Goal: Task Accomplishment & Management: Manage account settings

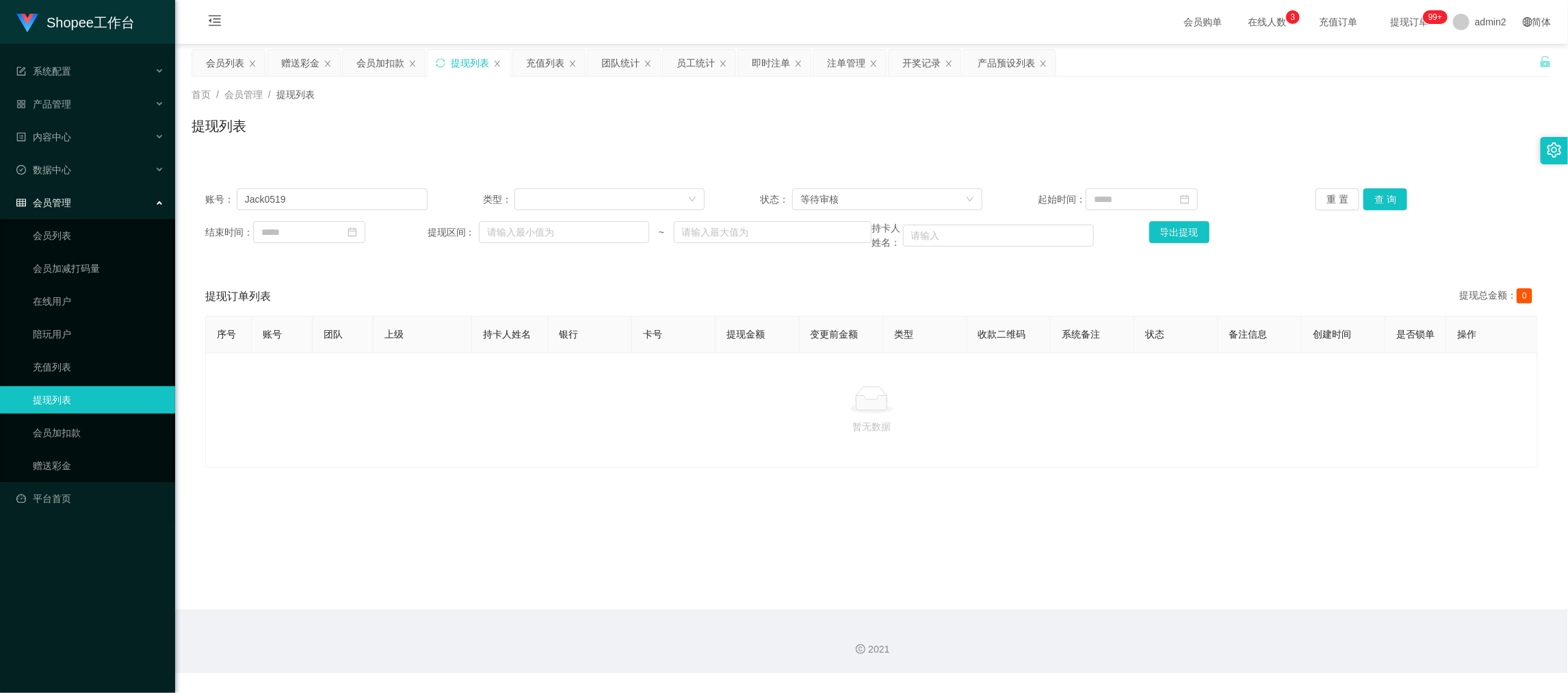
drag, startPoint x: 1253, startPoint y: 624, endPoint x: 1026, endPoint y: 492, distance: 262.6
click at [1252, 624] on div "2021" at bounding box center [870, 641] width 1392 height 63
click at [299, 58] on div "赠送彩金" at bounding box center [300, 63] width 39 height 26
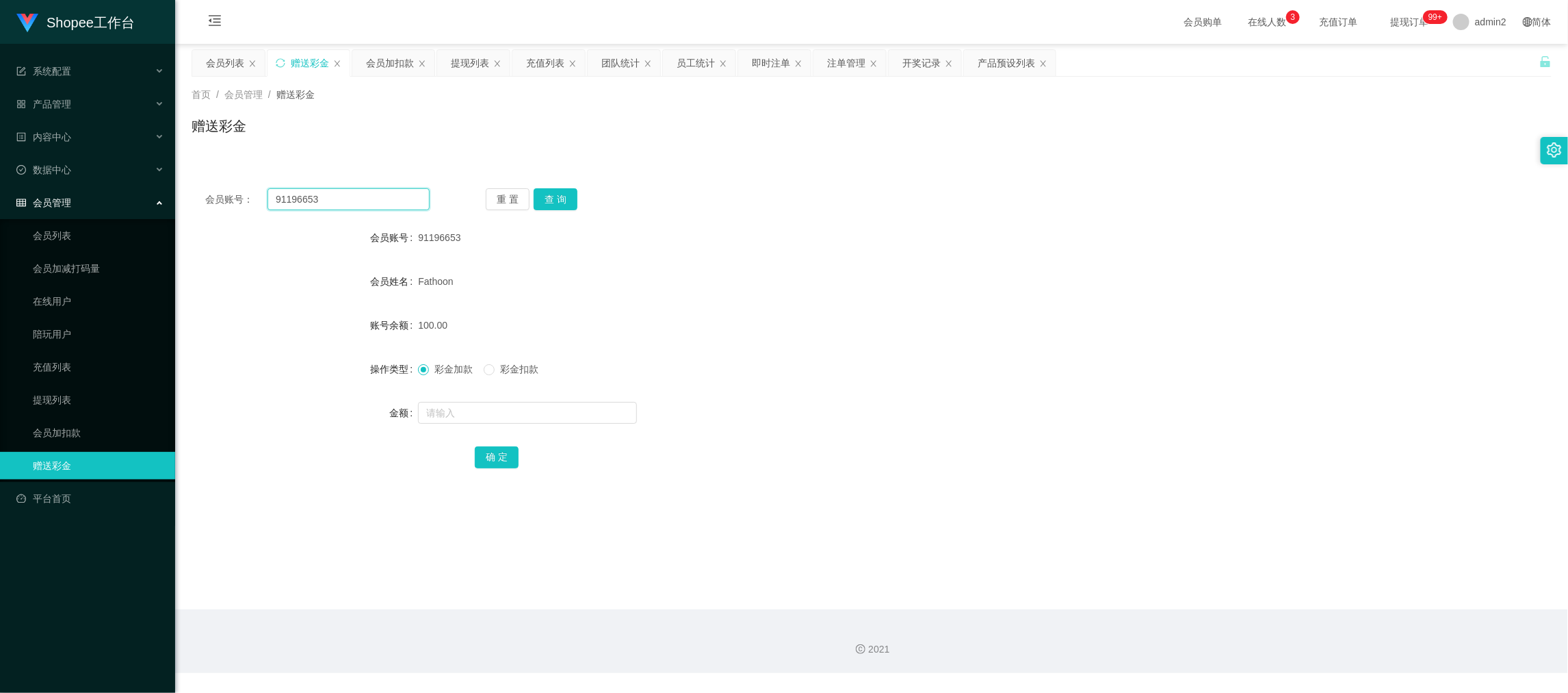
click at [379, 199] on input "91196653" at bounding box center [349, 199] width 162 height 22
paste input "390528"
type input "390528"
click at [548, 195] on button "查 询" at bounding box center [555, 199] width 43 height 22
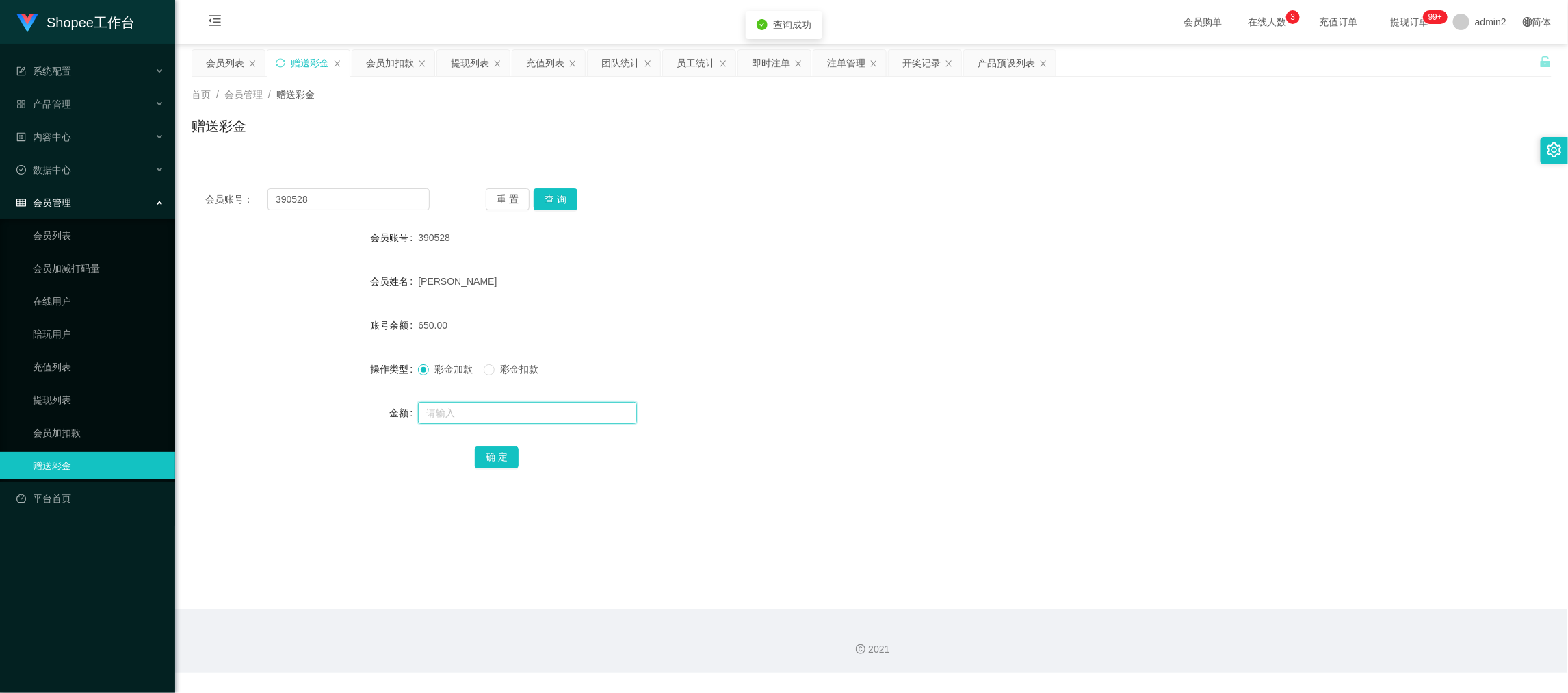
click at [593, 412] on input "text" at bounding box center [528, 412] width 219 height 22
click at [593, 412] on input "2" at bounding box center [528, 412] width 219 height 22
type input "2000"
click at [508, 448] on button "确 定" at bounding box center [496, 457] width 43 height 22
click at [894, 355] on div "彩金加款 彩金扣款" at bounding box center [814, 369] width 793 height 28
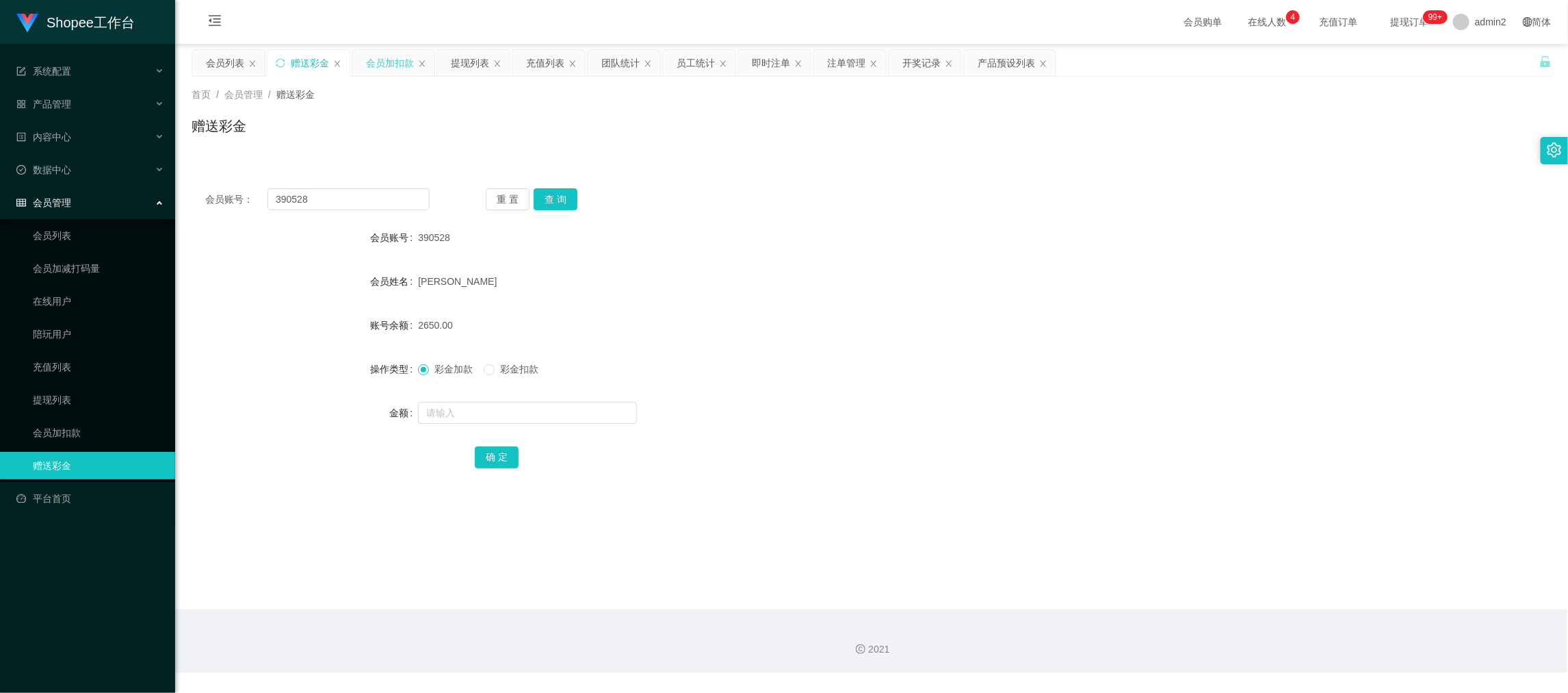
click at [392, 53] on div "会员加扣款" at bounding box center [389, 63] width 47 height 26
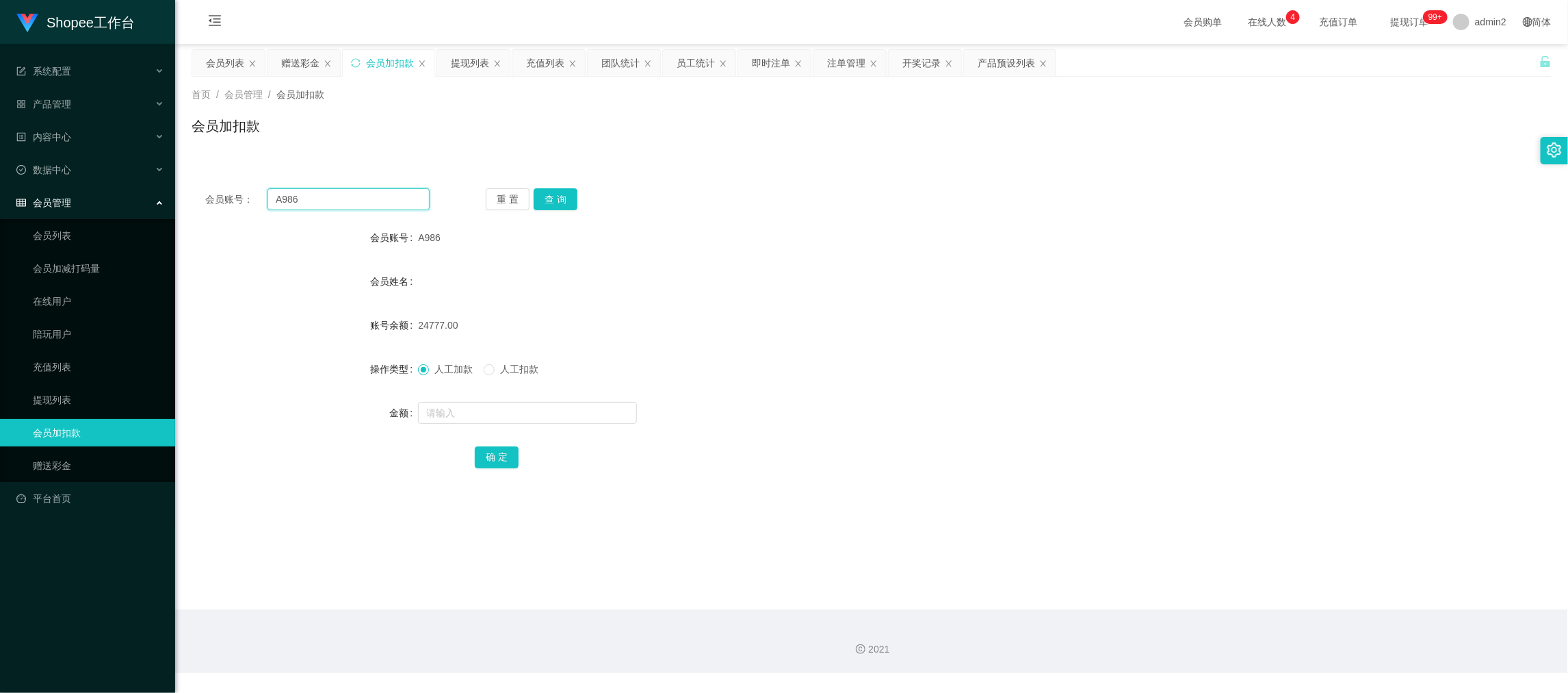
click at [372, 197] on input "A986" at bounding box center [349, 199] width 162 height 22
paste input "05"
type input "05"
click at [545, 199] on button "查 询" at bounding box center [555, 199] width 43 height 22
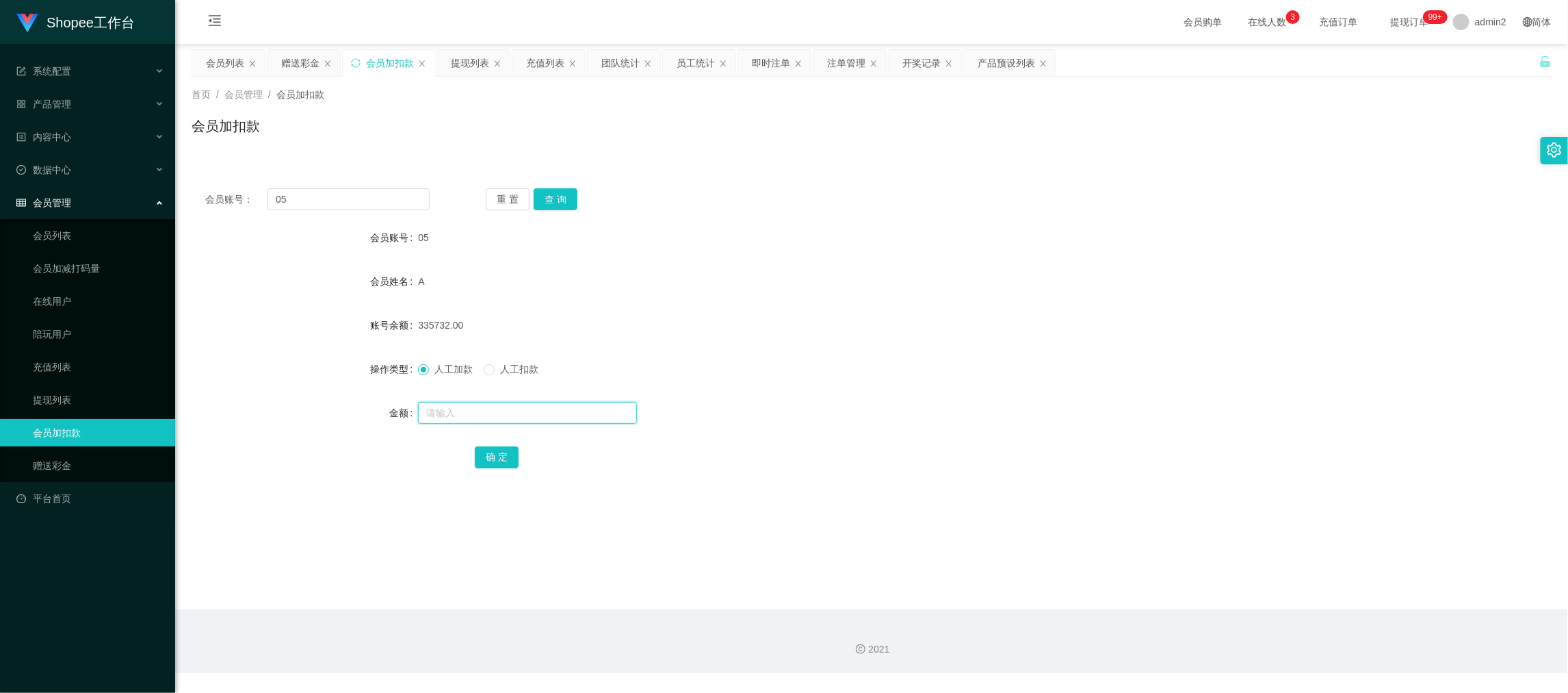
click at [539, 410] on input "text" at bounding box center [528, 412] width 219 height 22
type input "933"
drag, startPoint x: 499, startPoint y: 455, endPoint x: 501, endPoint y: 447, distance: 8.2
click at [499, 455] on button "确 定" at bounding box center [496, 457] width 43 height 22
drag, startPoint x: 308, startPoint y: 210, endPoint x: 258, endPoint y: 205, distance: 50.2
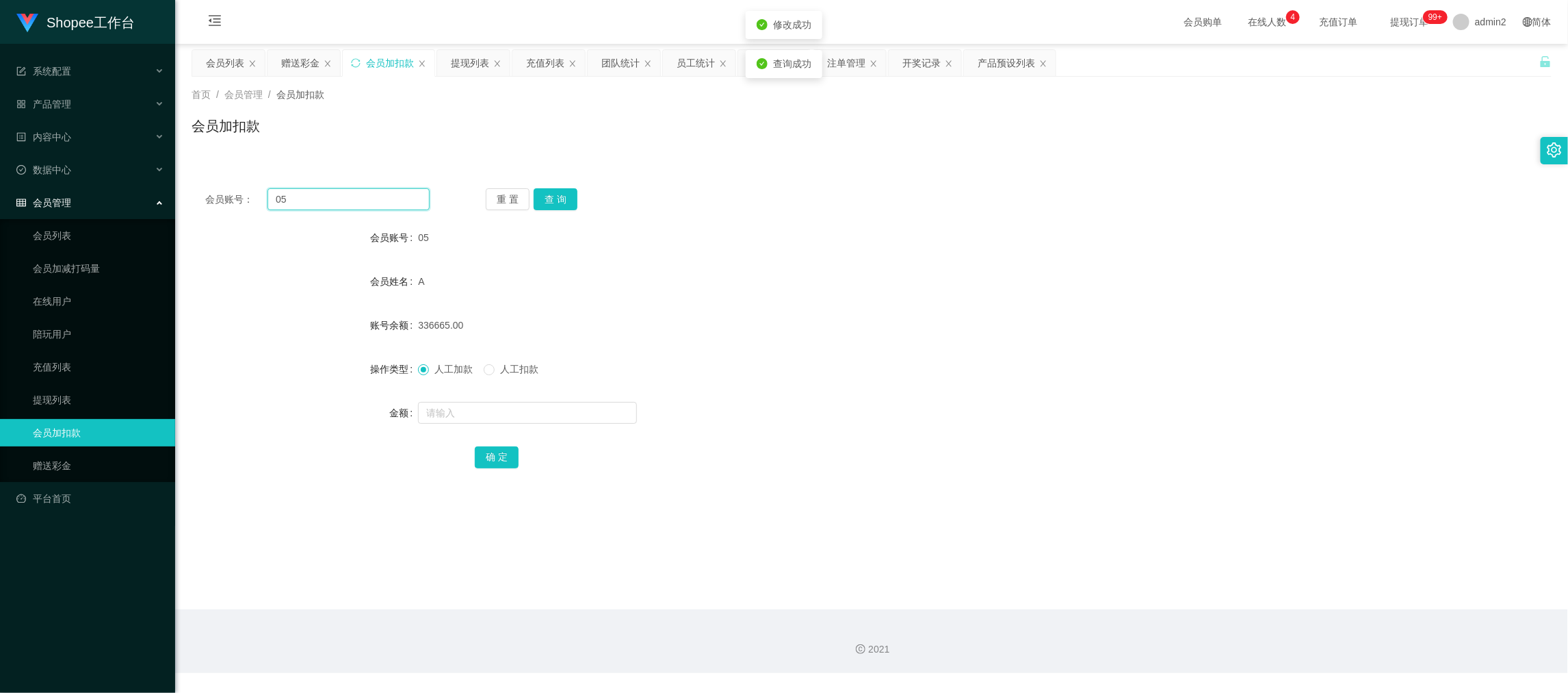
click at [258, 205] on div "会员账号： 05" at bounding box center [317, 199] width 224 height 22
click at [605, 175] on div "会员账号： 05 重 置 查 询 会员账号 05 会员姓名 A 账号余额 336665.00 操作类型 人工加款 人工扣款 金额 确 定" at bounding box center [871, 338] width 1360 height 326
drag, startPoint x: 1242, startPoint y: 633, endPoint x: 1008, endPoint y: 486, distance: 276.3
click at [1243, 631] on div "2021" at bounding box center [870, 641] width 1392 height 63
click at [698, 60] on div "员工统计" at bounding box center [696, 63] width 39 height 26
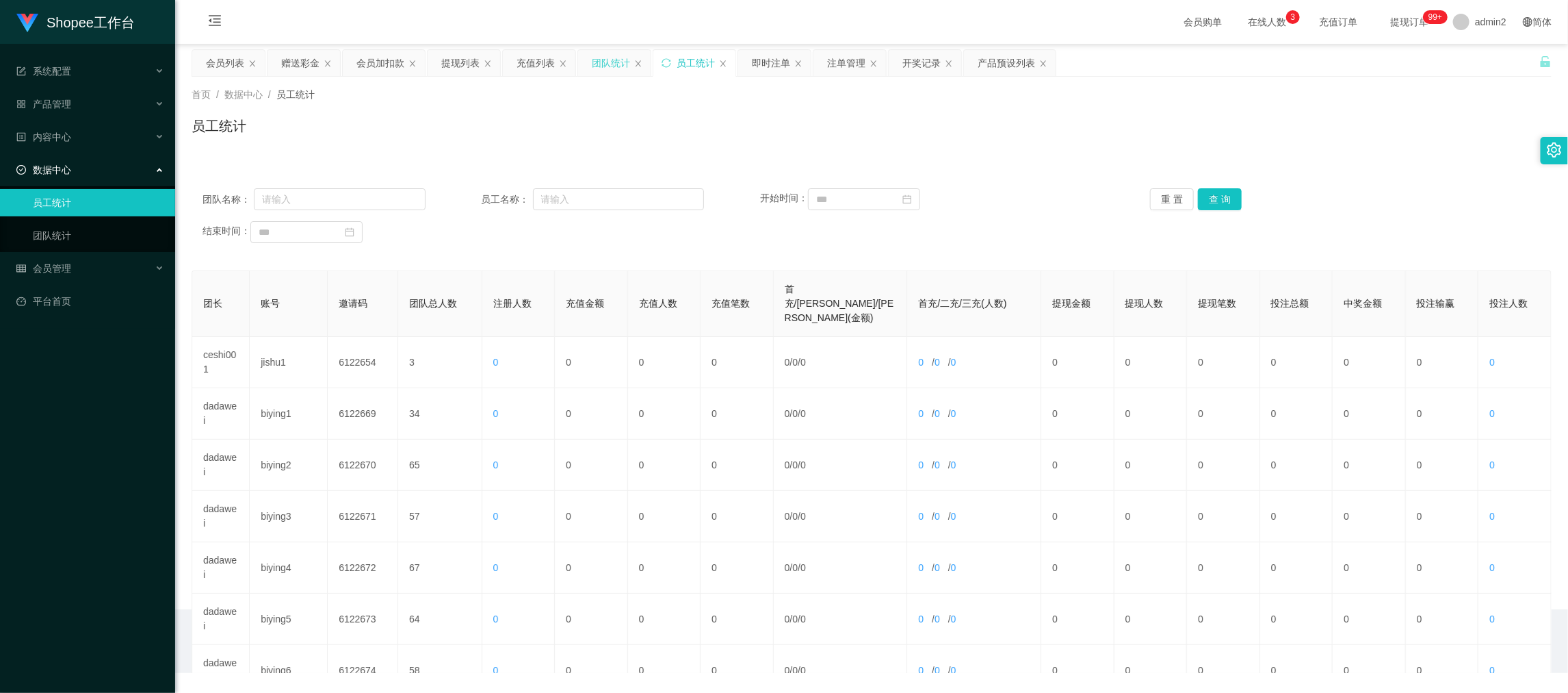
click at [607, 57] on div "团队统计" at bounding box center [611, 63] width 39 height 26
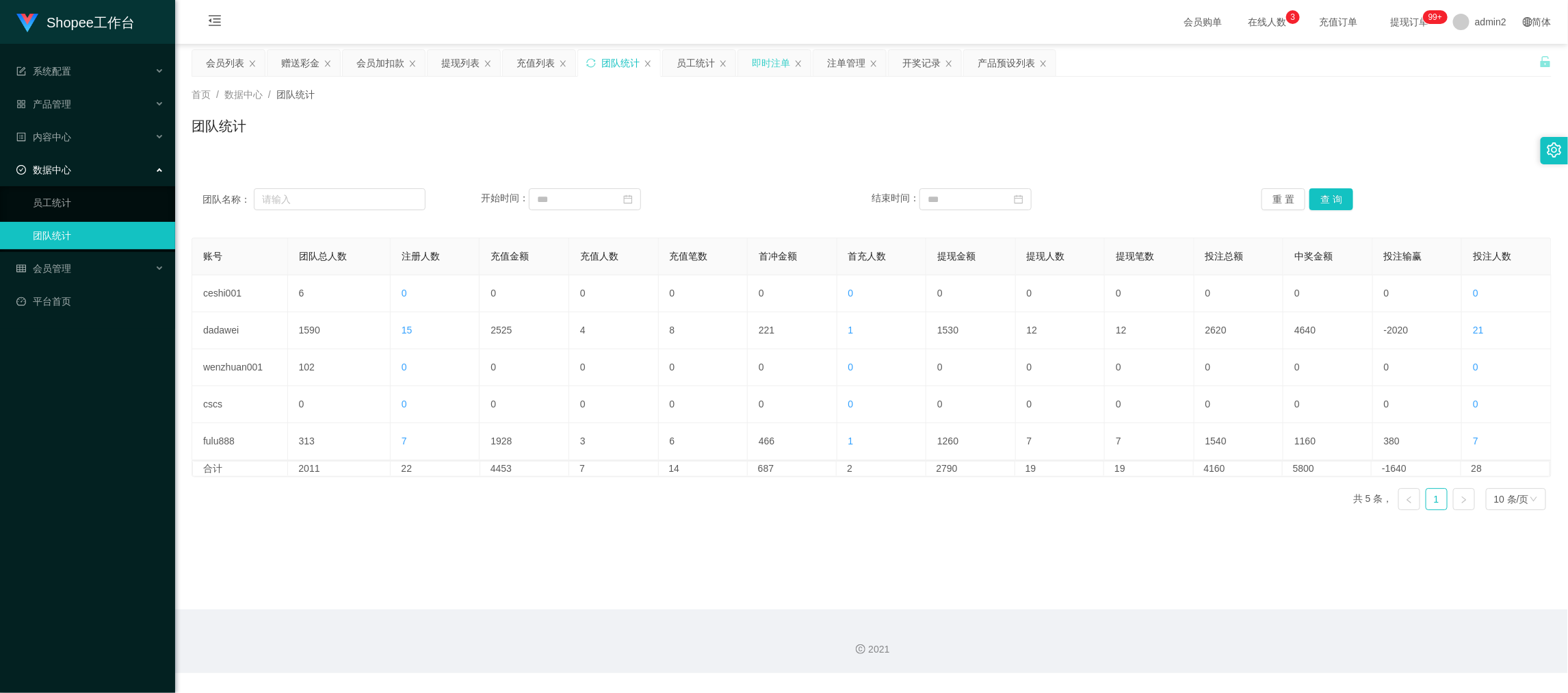
click at [769, 60] on div "即时注单" at bounding box center [771, 63] width 39 height 26
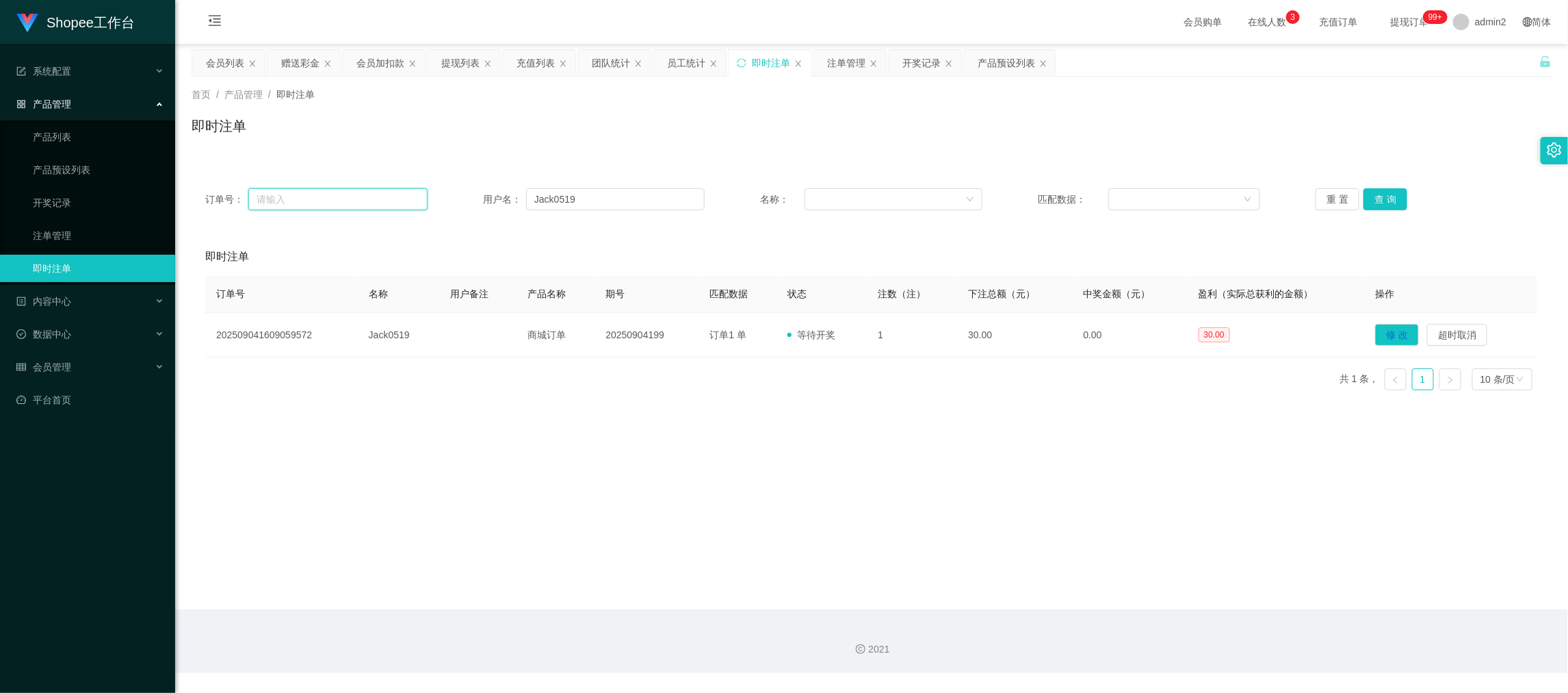
drag, startPoint x: 377, startPoint y: 200, endPoint x: 403, endPoint y: 202, distance: 26.1
click at [379, 200] on input "text" at bounding box center [337, 199] width 179 height 22
click at [579, 204] on input "Jack0519" at bounding box center [615, 199] width 179 height 22
paste input "390528"
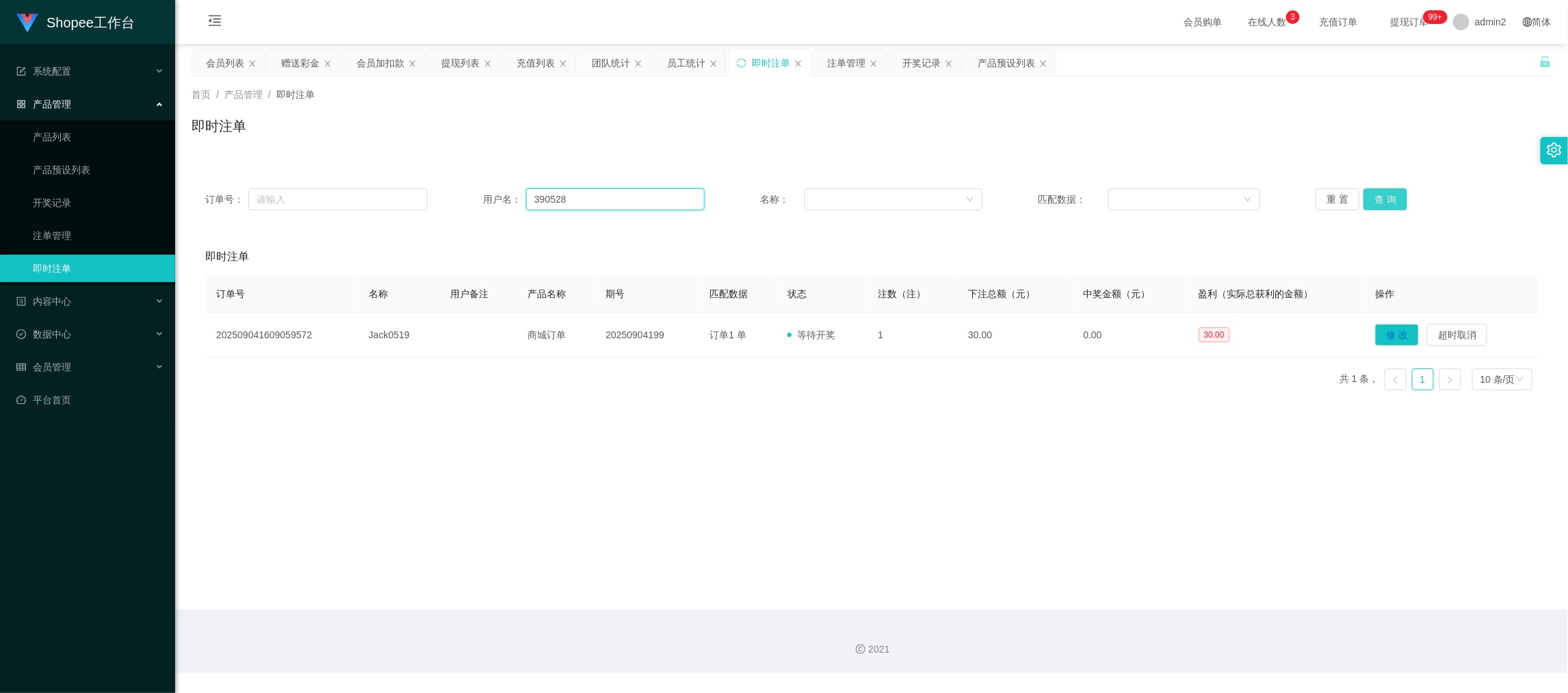
type input "390528"
click at [1379, 197] on button "查 询" at bounding box center [1385, 199] width 43 height 22
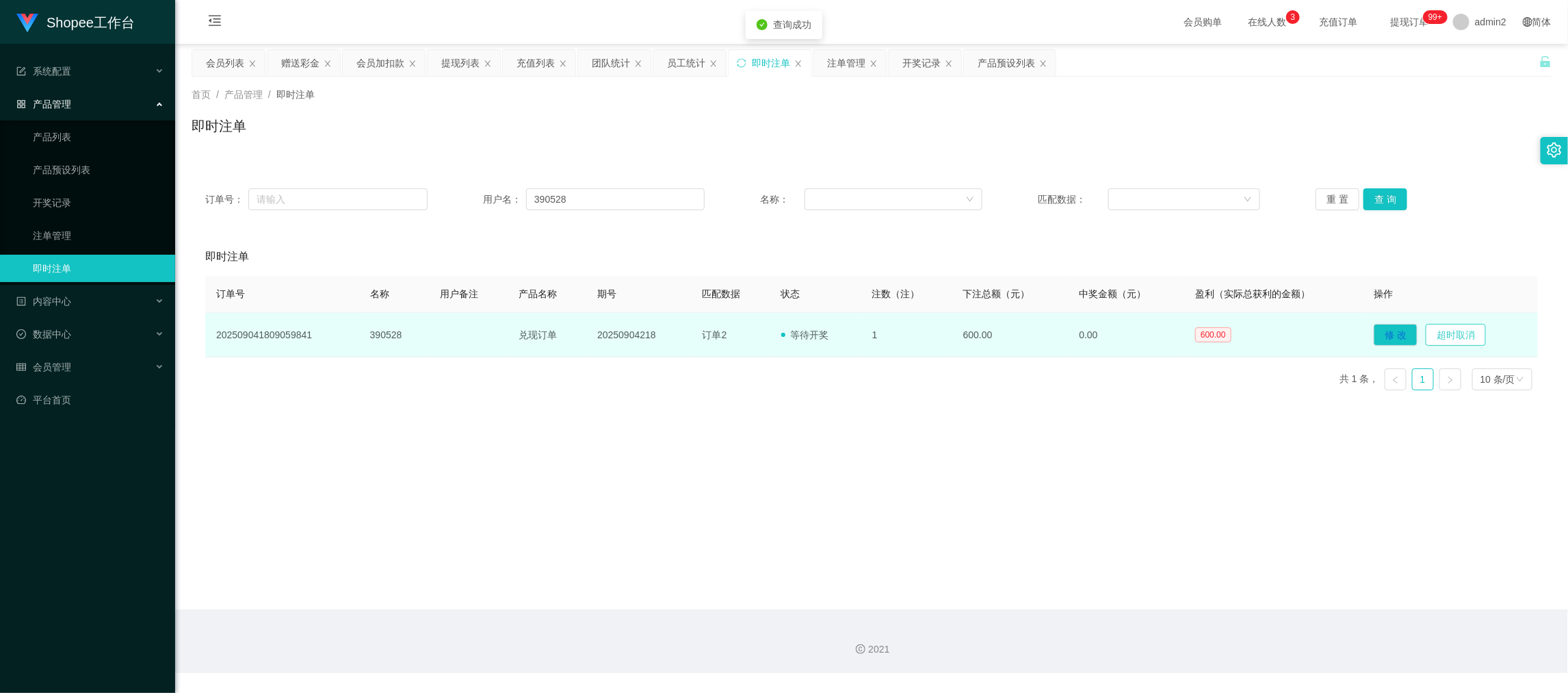
click at [1441, 334] on button "超时取消" at bounding box center [1455, 334] width 60 height 22
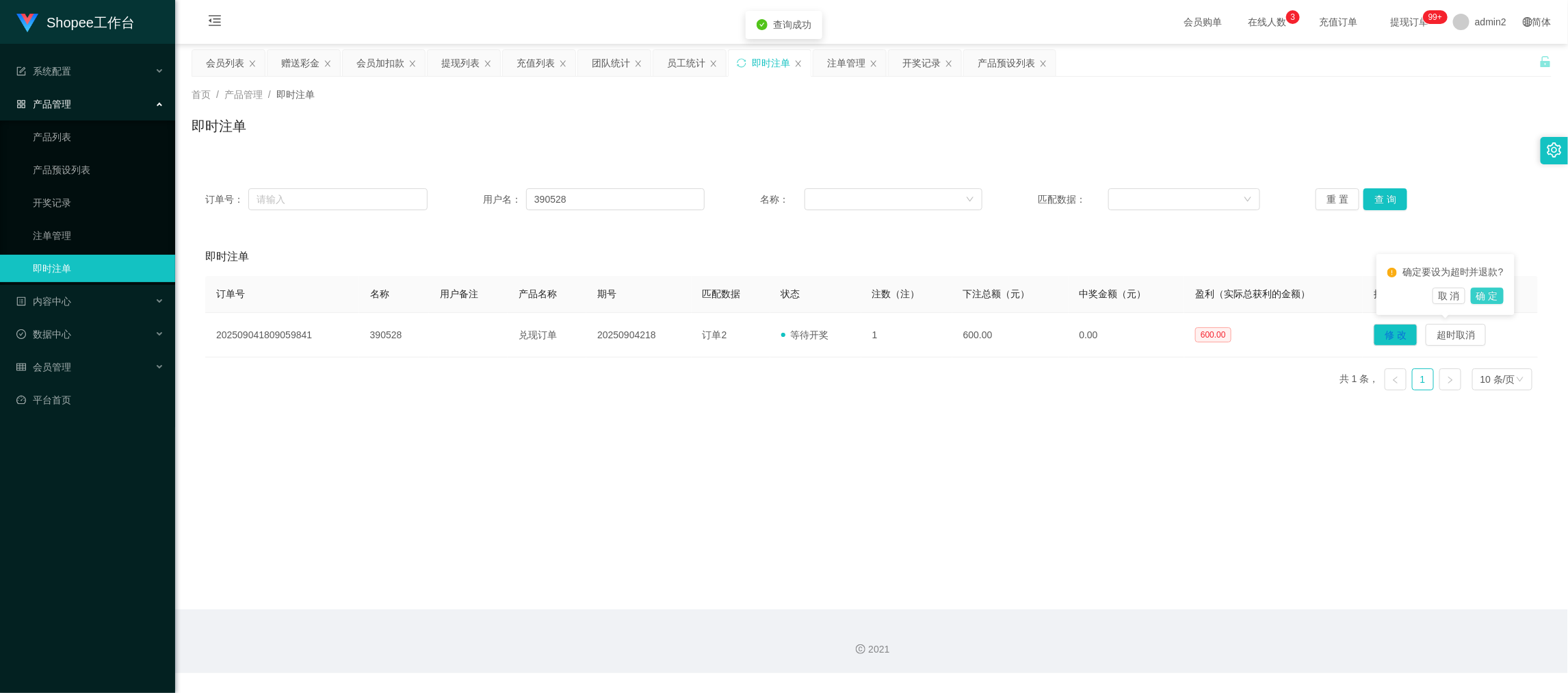
click at [1484, 297] on button "确 定" at bounding box center [1486, 296] width 33 height 17
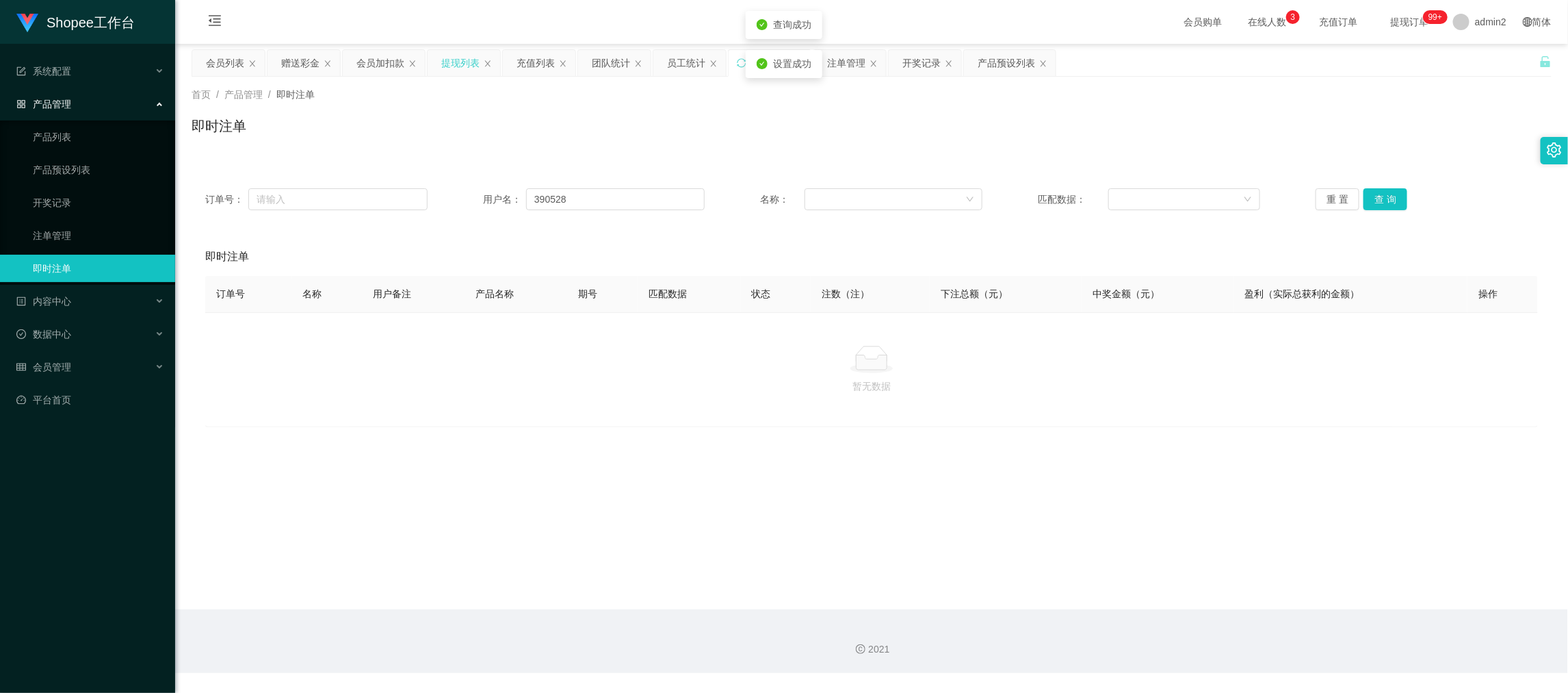
click at [457, 59] on div "提现列表" at bounding box center [460, 63] width 39 height 26
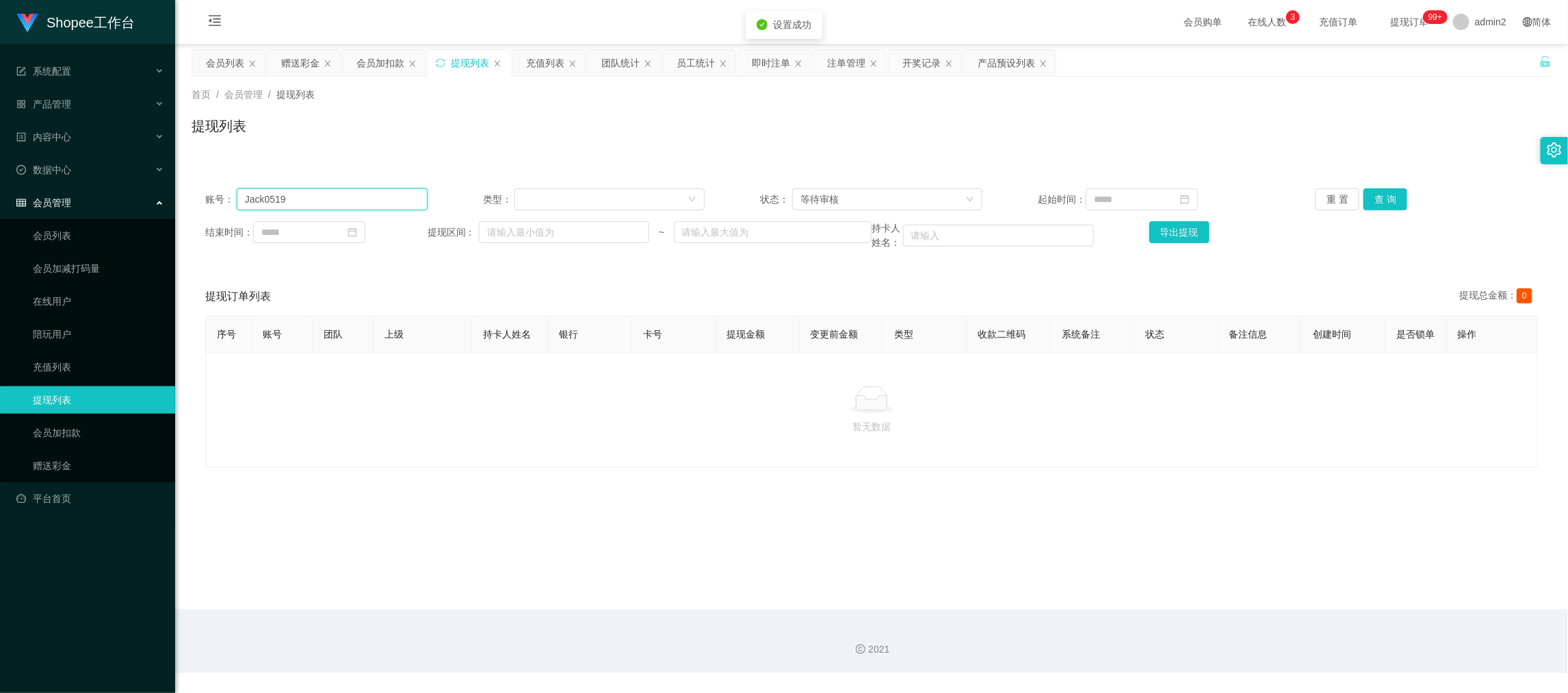
click at [343, 195] on input "Jack0519" at bounding box center [332, 199] width 191 height 22
click at [347, 196] on input "Jack0519" at bounding box center [332, 199] width 191 height 22
paste input "390528"
type input "390528"
click at [534, 64] on div "充值列表" at bounding box center [544, 63] width 39 height 26
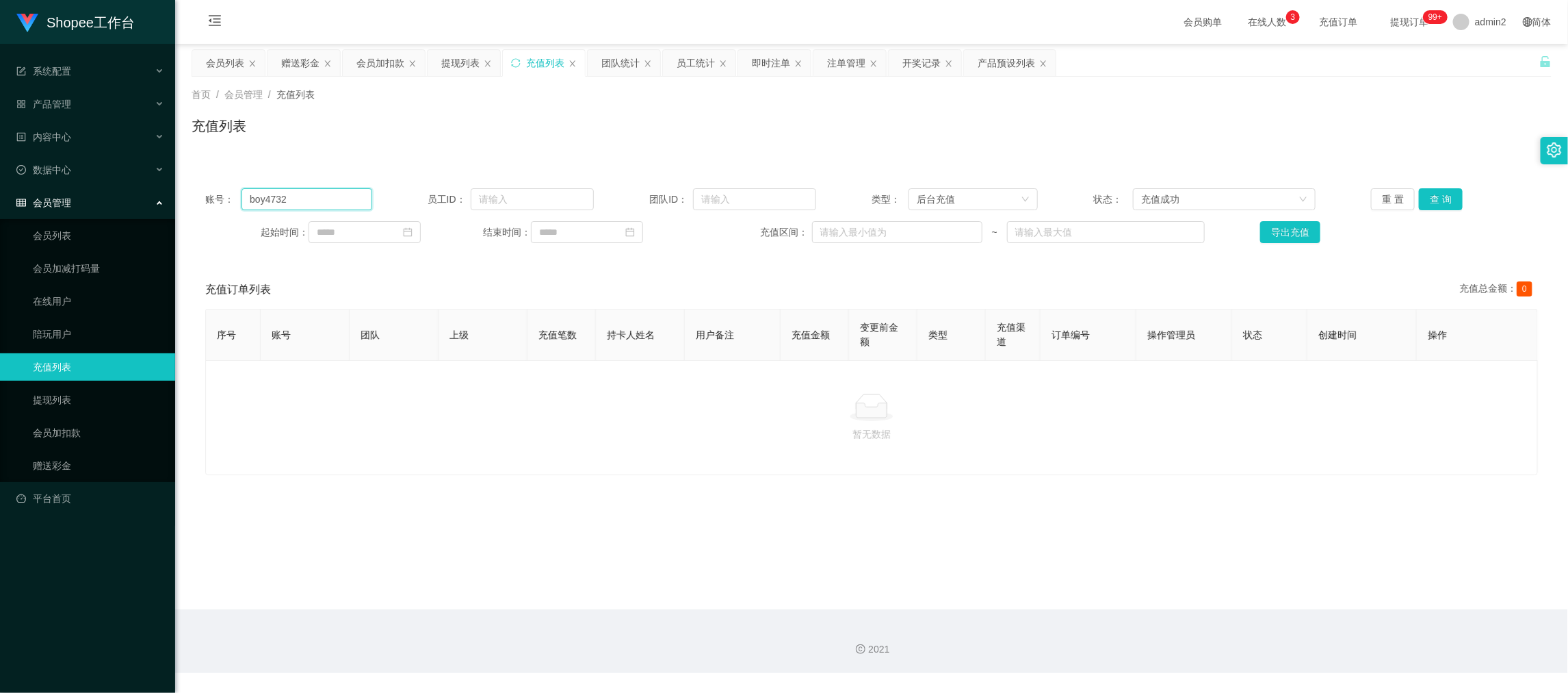
click at [342, 200] on input "boy4732" at bounding box center [306, 199] width 130 height 22
drag, startPoint x: 342, startPoint y: 200, endPoint x: 666, endPoint y: 209, distance: 324.1
click at [347, 201] on input "boy4732" at bounding box center [306, 199] width 130 height 22
paste input "390528"
type input "390528"
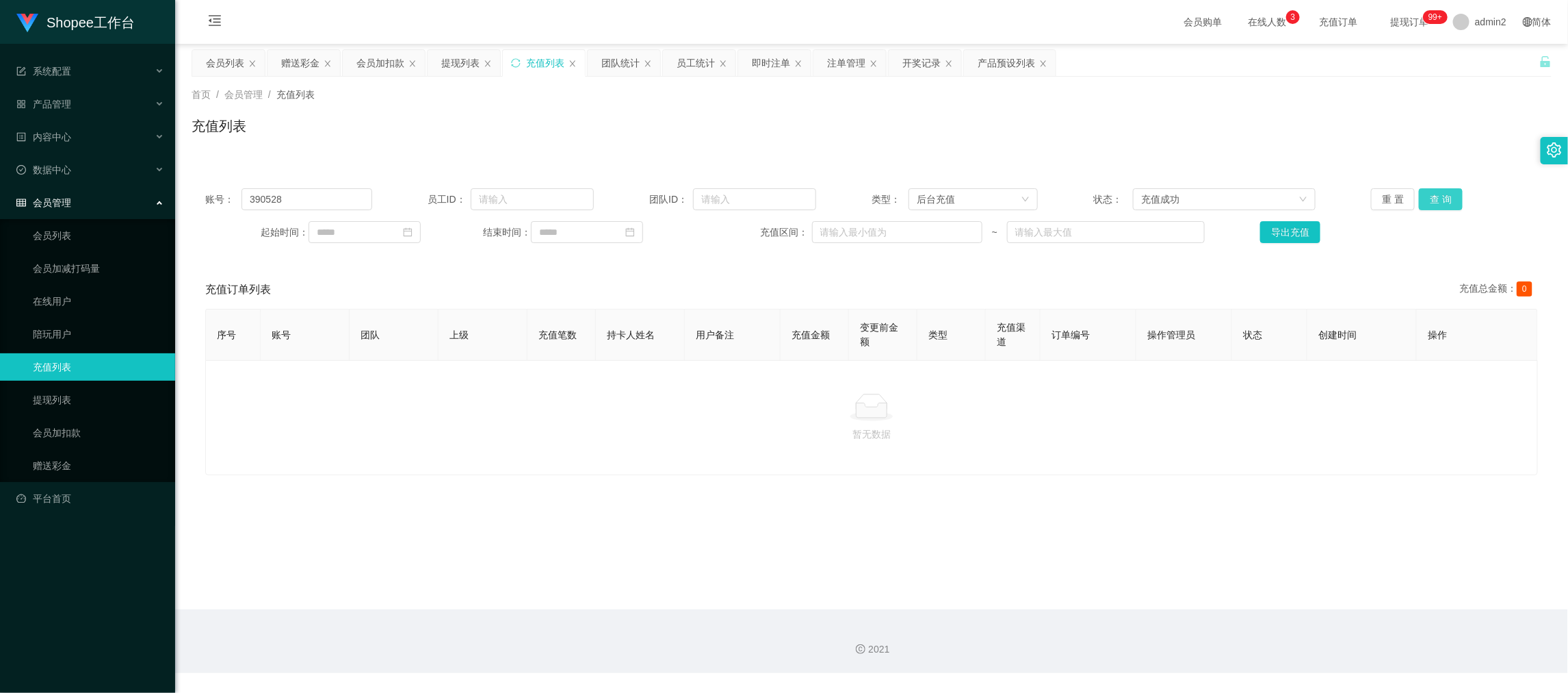
click at [1434, 200] on button "查 询" at bounding box center [1441, 199] width 43 height 22
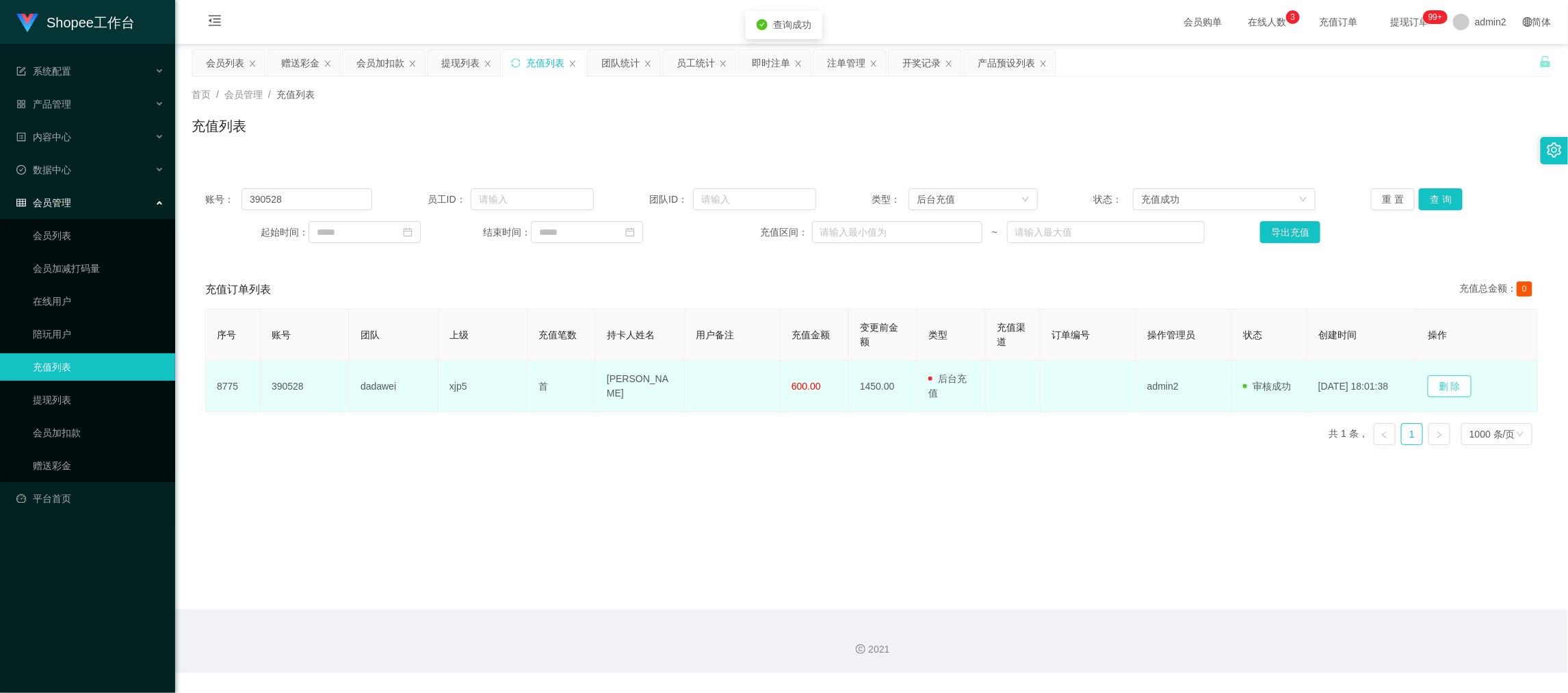
click at [1450, 381] on button "删 除" at bounding box center [1449, 386] width 43 height 22
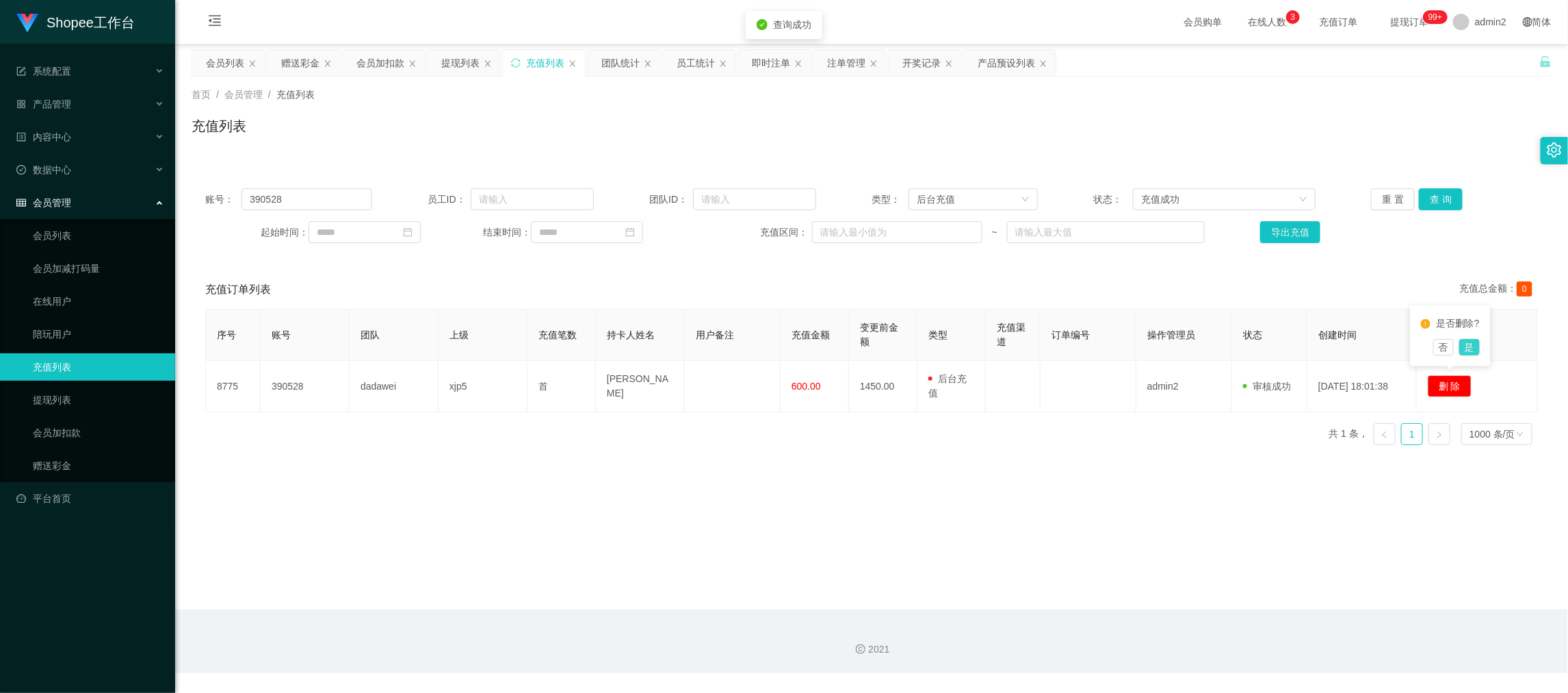
click at [1473, 344] on button "是" at bounding box center [1469, 347] width 21 height 17
click at [988, 494] on main "关闭左侧 关闭右侧 关闭其它 刷新页面 会员列表 赠送彩金 会员加扣款 提现列表 充值列表 团队统计 员工统计 即时注单 注单管理 开奖记录 产品预设列表 首…" at bounding box center [870, 326] width 1392 height 565
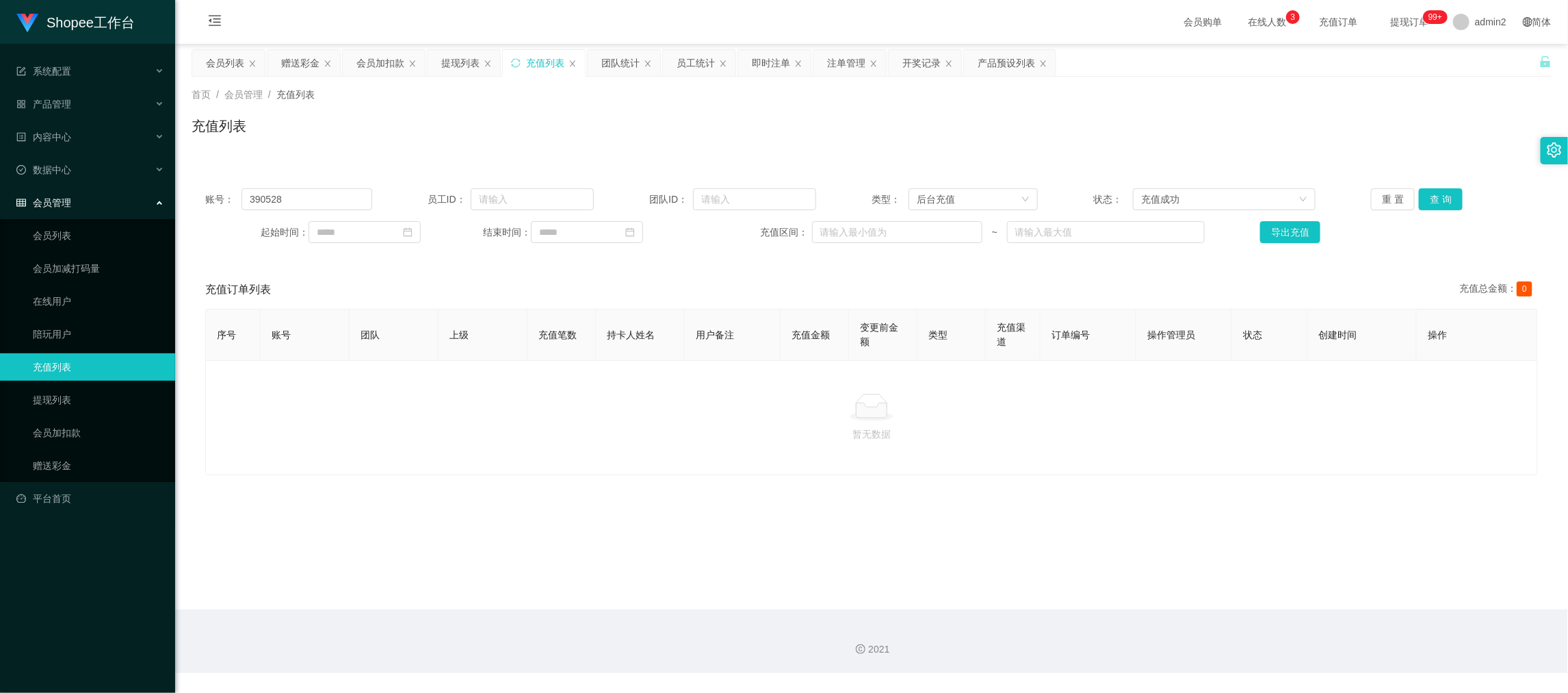
drag, startPoint x: 1218, startPoint y: 639, endPoint x: 477, endPoint y: 279, distance: 823.8
click at [1218, 637] on div "2021" at bounding box center [870, 641] width 1392 height 63
click at [301, 58] on div "赠送彩金" at bounding box center [300, 63] width 39 height 26
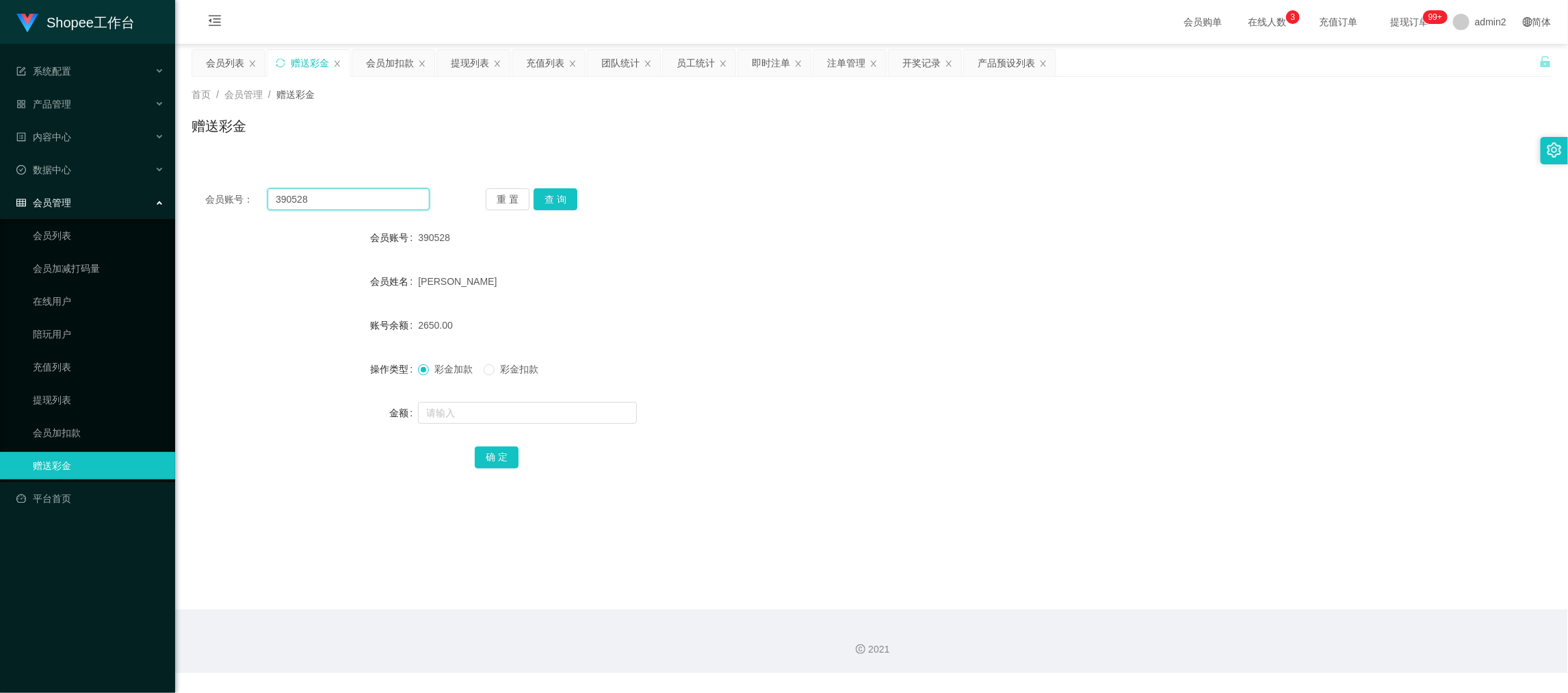
click at [339, 199] on input "390528" at bounding box center [349, 199] width 162 height 22
paste input "91199185"
type input "91199185"
click at [553, 197] on button "查 询" at bounding box center [555, 199] width 43 height 22
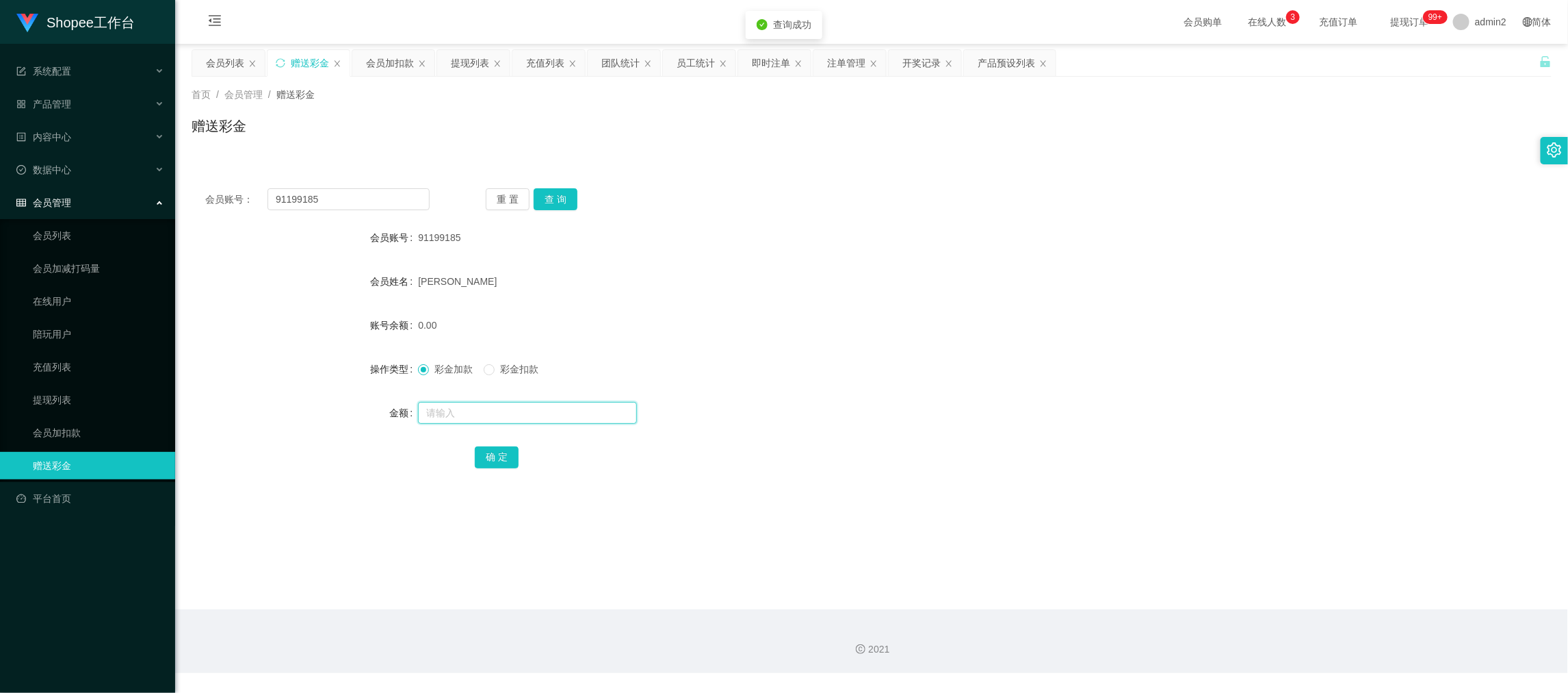
click at [581, 415] on input "text" at bounding box center [528, 412] width 219 height 22
type input "100"
drag, startPoint x: 491, startPoint y: 464, endPoint x: 556, endPoint y: 436, distance: 70.8
click at [491, 464] on button "确 定" at bounding box center [496, 457] width 43 height 22
click at [857, 357] on div "彩金加款 彩金扣款" at bounding box center [814, 369] width 793 height 28
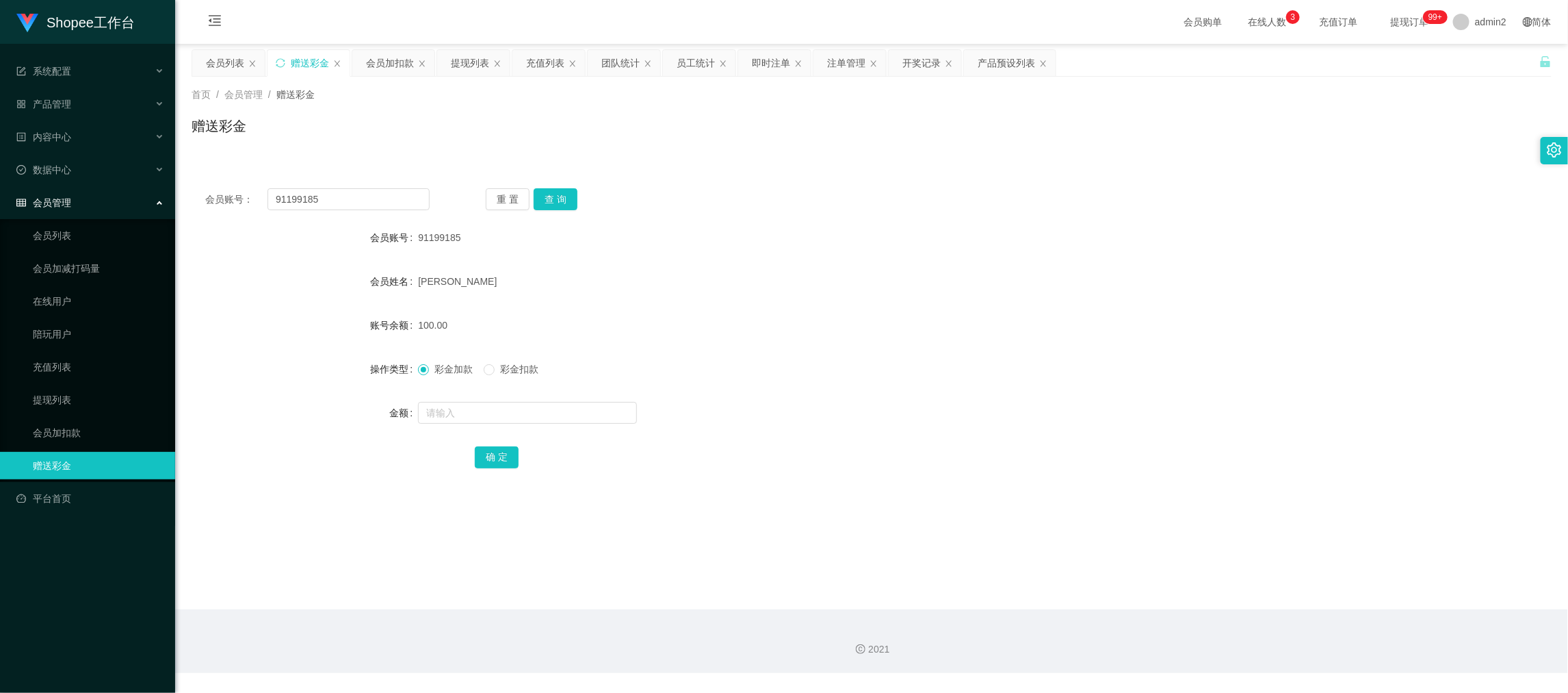
click at [1261, 611] on section "会员购单 在线人数 0 1 2 3 4 5 6 7 8 9 0 1 2 3 4 5 6 7 8 9 0 1 2 3 4 5 6 7 8 9 充值订单 提现订单…" at bounding box center [870, 336] width 1392 height 672
click at [375, 46] on main "关闭左侧 关闭右侧 关闭其它 刷新页面 会员列表 赠送彩金 会员加扣款 提现列表 充值列表 团队统计 员工统计 即时注单 注单管理 开奖记录 产品预设列表 首…" at bounding box center [870, 326] width 1392 height 565
click at [447, 61] on div "提现列表" at bounding box center [472, 63] width 72 height 26
click at [468, 58] on div "提现列表" at bounding box center [469, 63] width 39 height 26
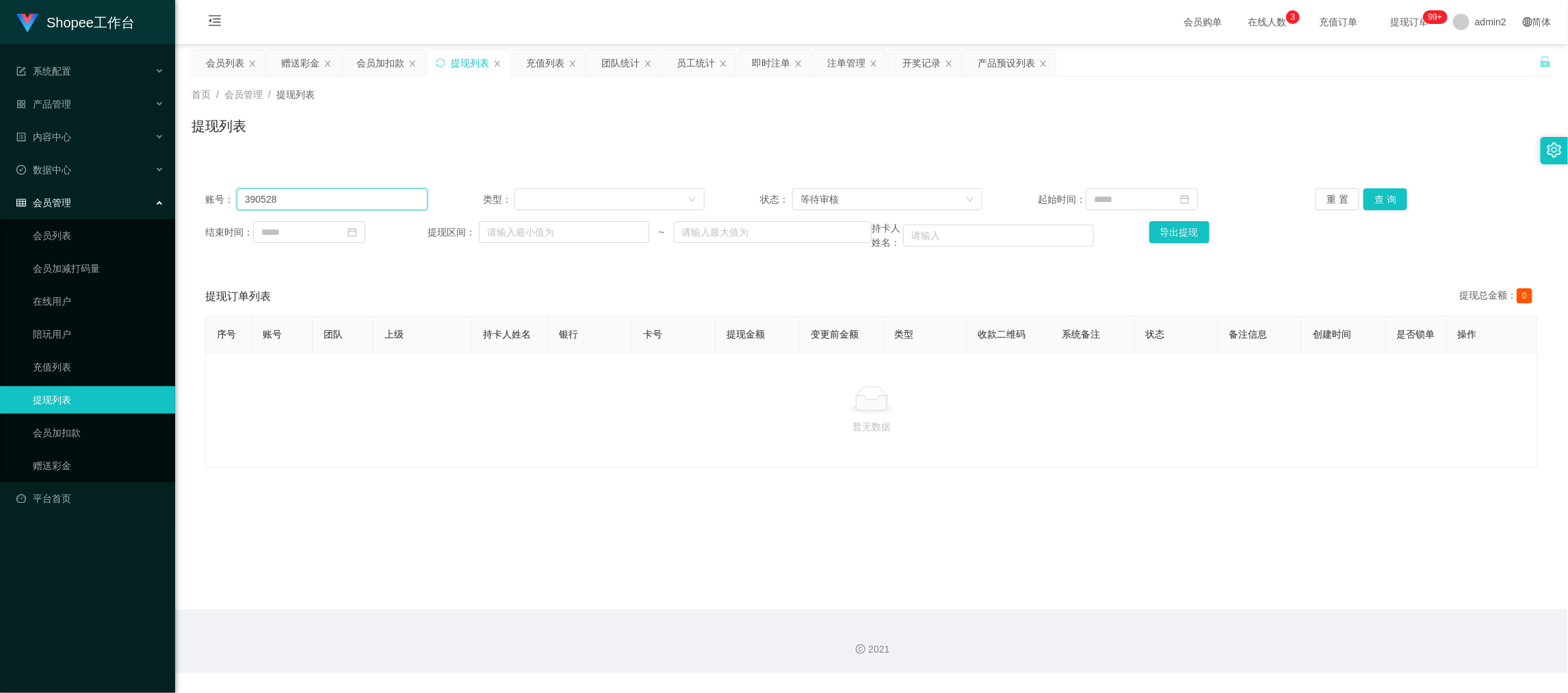
click at [308, 199] on input "390528" at bounding box center [332, 199] width 191 height 22
drag, startPoint x: 308, startPoint y: 199, endPoint x: 629, endPoint y: 199, distance: 321.0
click at [308, 199] on input "390528" at bounding box center [332, 199] width 191 height 22
paste input "91199185"
type input "91199185"
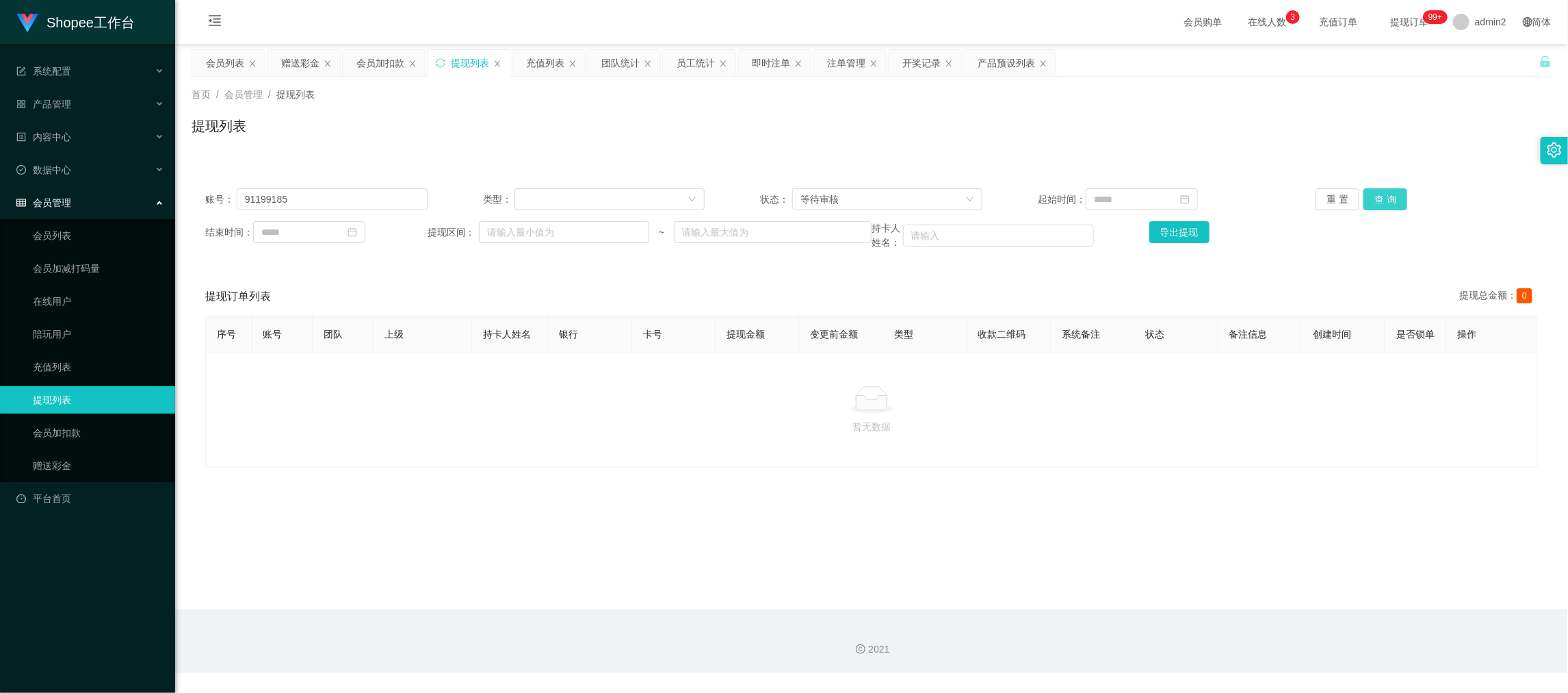
drag, startPoint x: 1381, startPoint y: 201, endPoint x: 1370, endPoint y: 204, distance: 11.4
click at [1381, 200] on button "查 询" at bounding box center [1385, 199] width 43 height 22
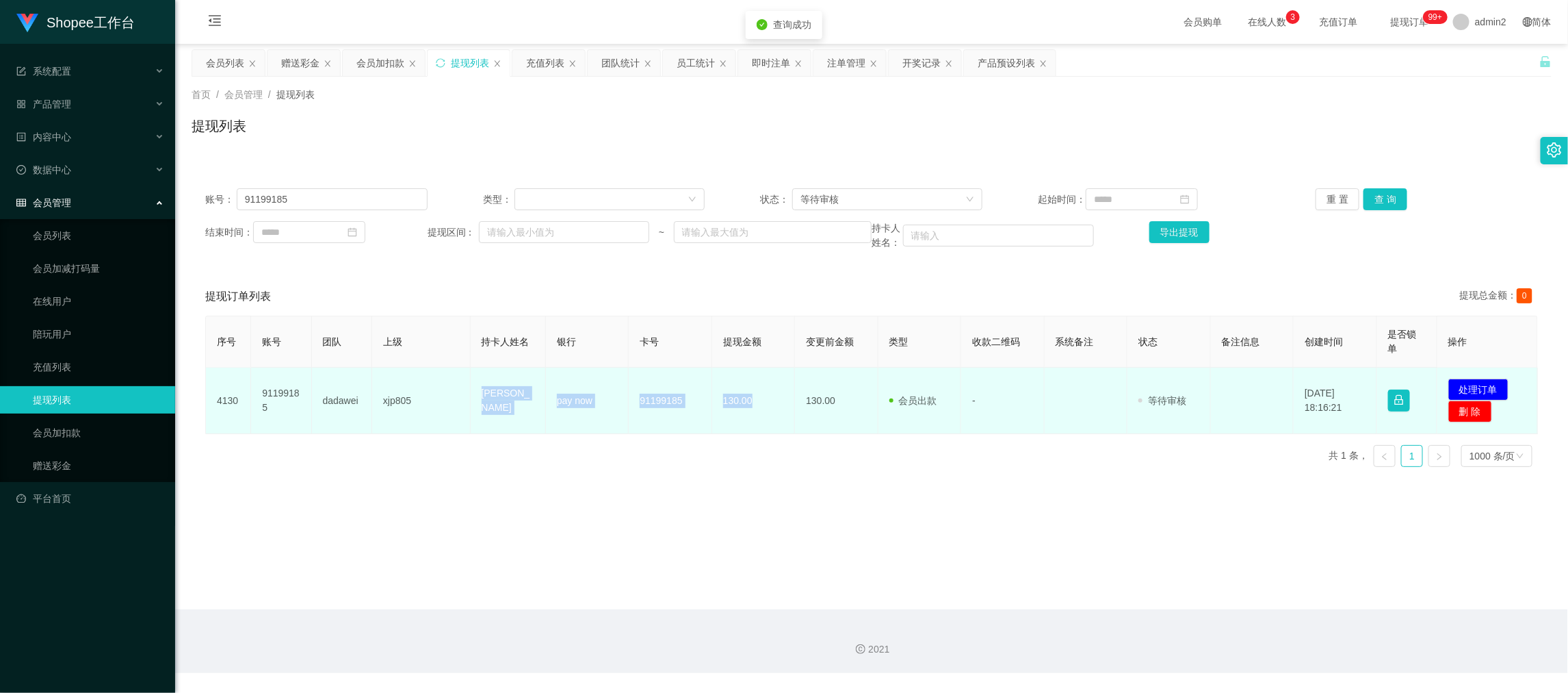
drag, startPoint x: 457, startPoint y: 404, endPoint x: 779, endPoint y: 416, distance: 322.2
click at [779, 416] on tr "4130 91199185 dadawei xjp805 [PERSON_NAME] pay now 91199185 130.00 130.00 会员出款 …" at bounding box center [871, 400] width 1332 height 66
copy tr "[PERSON_NAME] pay now 91199185 130.00"
click at [1462, 386] on button "处理订单" at bounding box center [1478, 390] width 60 height 22
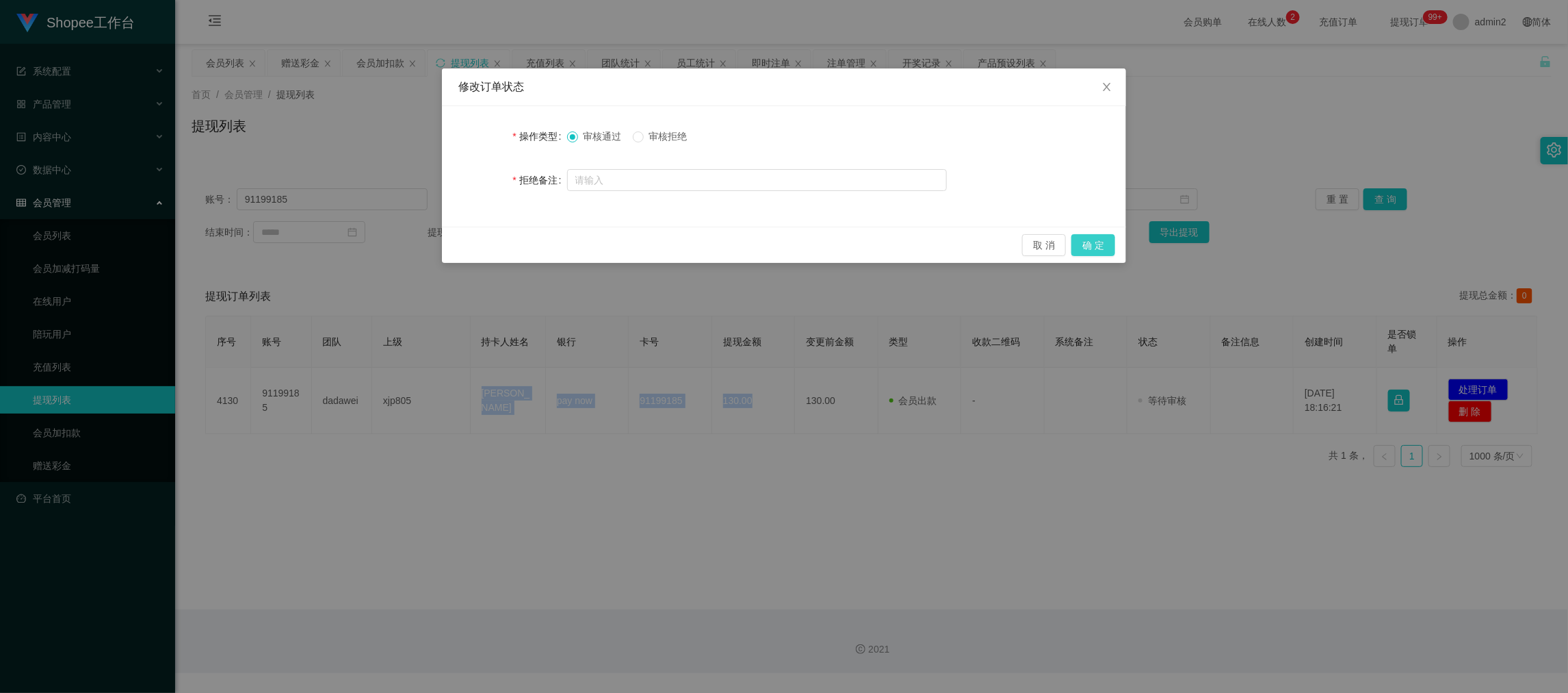
click at [1095, 242] on button "确 定" at bounding box center [1093, 245] width 43 height 22
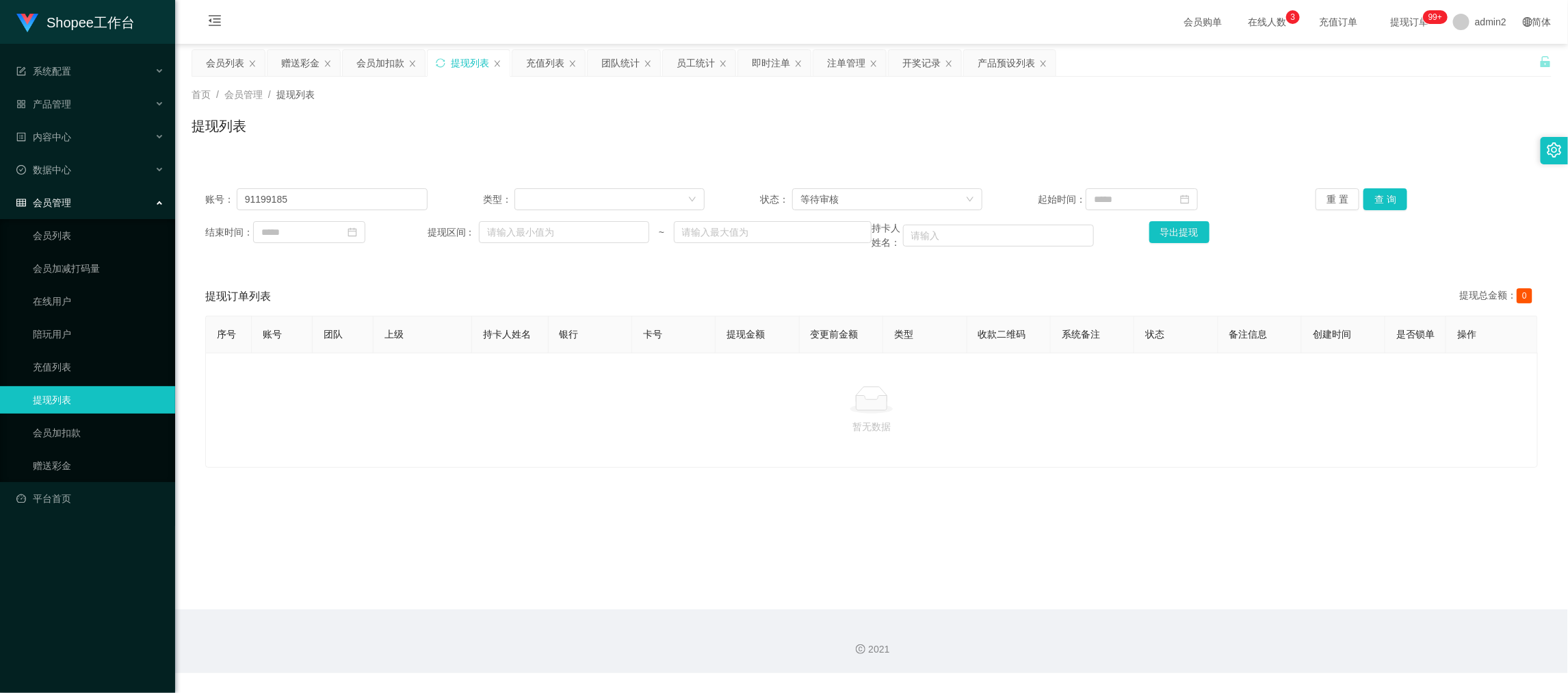
click at [1132, 604] on main "关闭左侧 关闭右侧 关闭其它 刷新页面 会员列表 赠送彩金 会员加扣款 提现列表 充值列表 团队统计 员工统计 即时注单 注单管理 开奖记录 产品预设列表 首…" at bounding box center [870, 326] width 1392 height 565
click at [376, 58] on div "会员加扣款" at bounding box center [380, 63] width 47 height 26
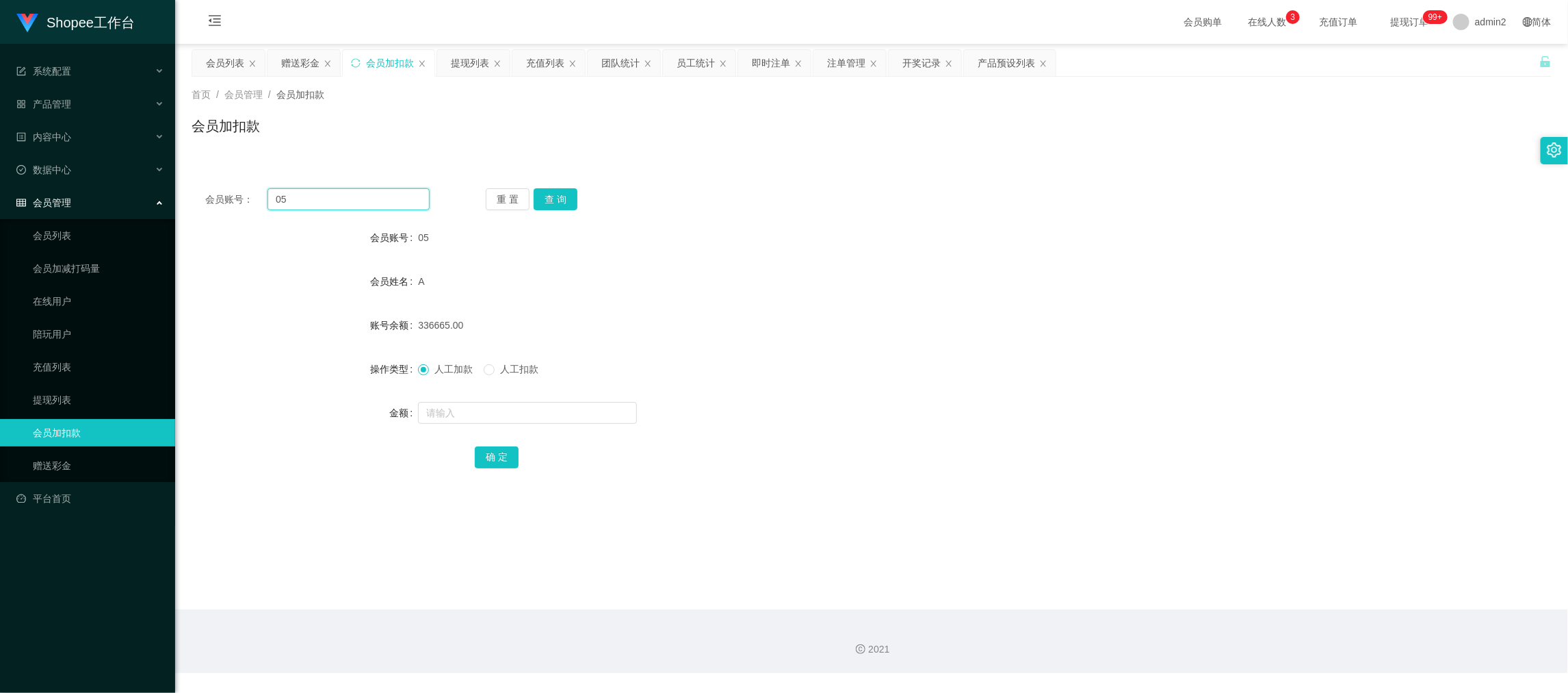
click at [377, 197] on input "05" at bounding box center [349, 199] width 162 height 22
drag, startPoint x: 377, startPoint y: 197, endPoint x: 428, endPoint y: 207, distance: 52.0
click at [379, 197] on input "05" at bounding box center [349, 199] width 162 height 22
paste input "982"
type input "982"
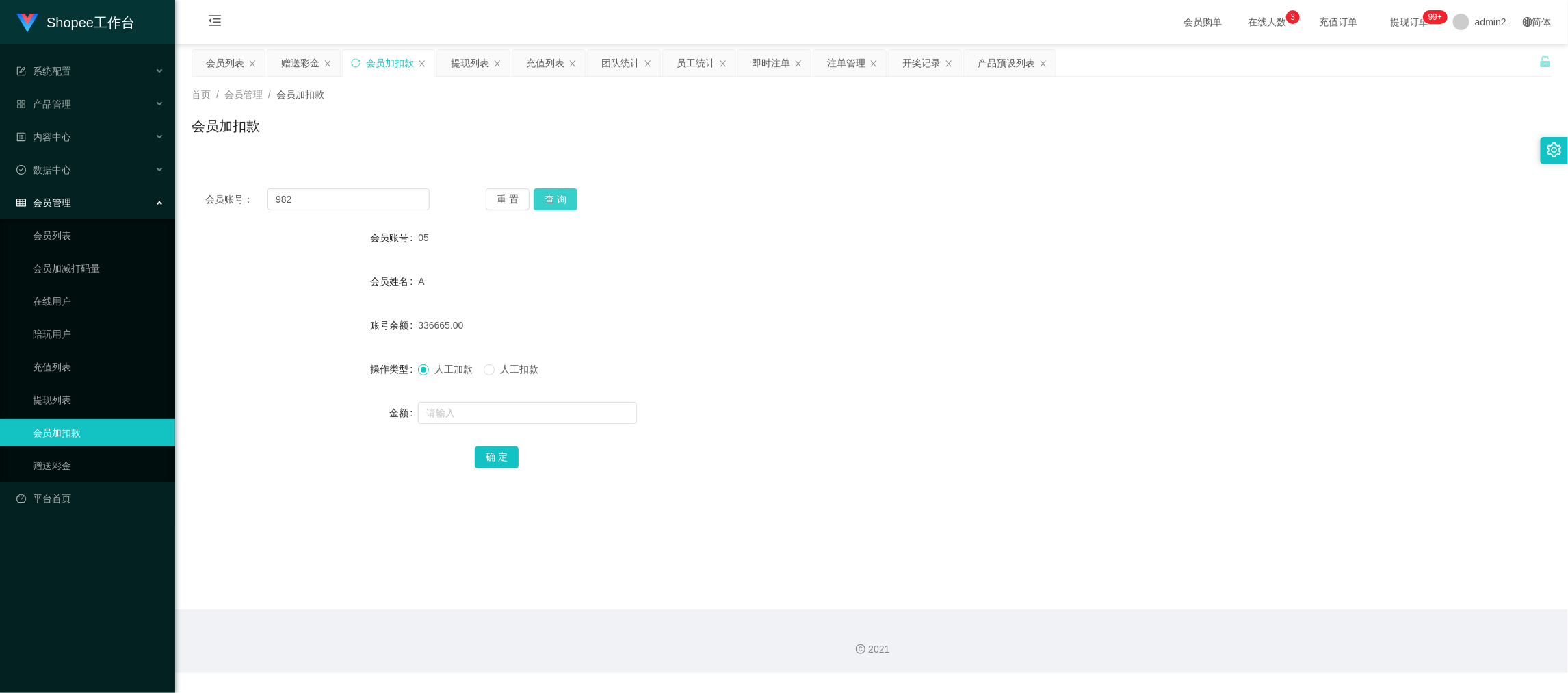
click at [569, 195] on button "查 询" at bounding box center [555, 199] width 43 height 22
click at [568, 412] on input "text" at bounding box center [528, 412] width 219 height 22
click at [440, 410] on input "19626" at bounding box center [528, 412] width 219 height 22
type input "1926"
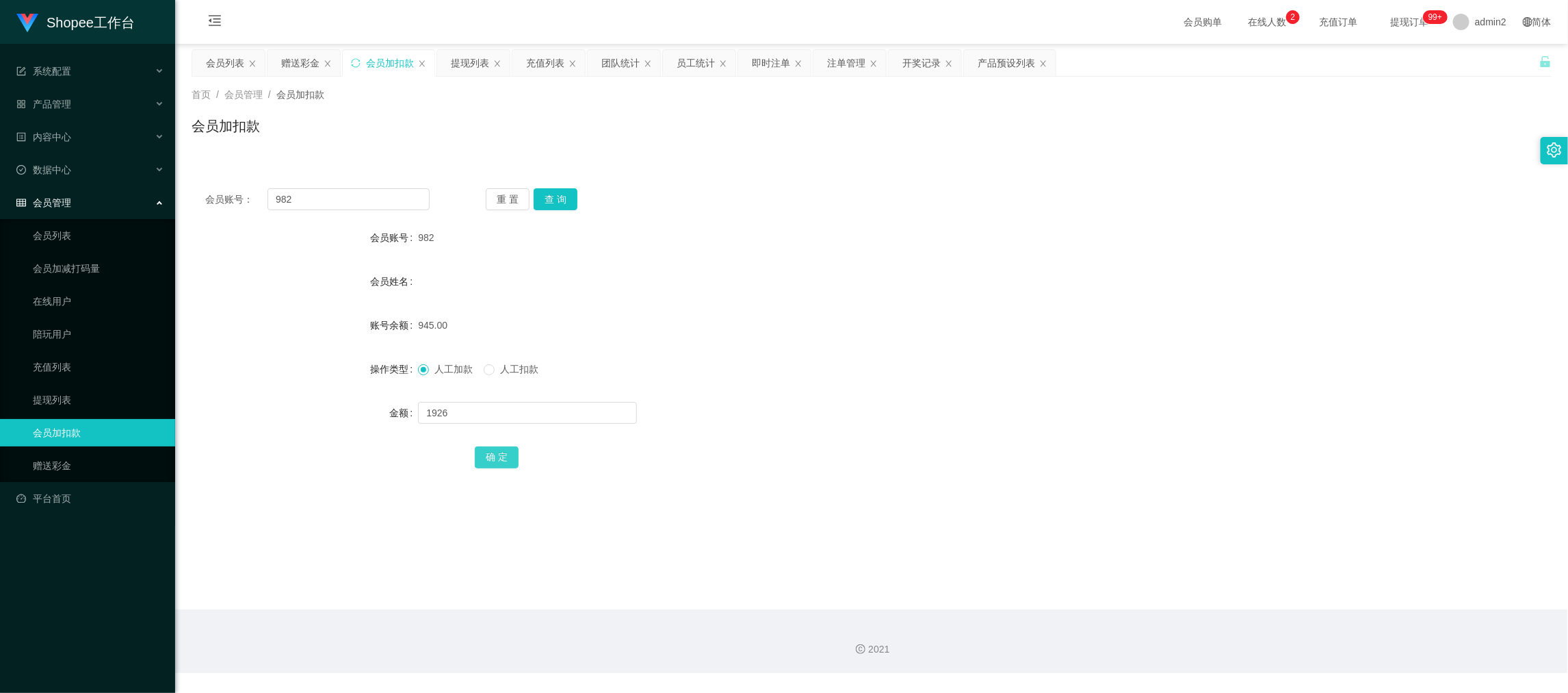
click at [500, 451] on button "确 定" at bounding box center [496, 457] width 43 height 22
click at [819, 360] on div "人工加款 人工扣款" at bounding box center [814, 369] width 793 height 28
drag, startPoint x: 1264, startPoint y: 634, endPoint x: 867, endPoint y: 377, distance: 472.9
click at [1264, 626] on div "2021" at bounding box center [870, 641] width 1392 height 63
click at [301, 59] on div "赠送彩金" at bounding box center [300, 63] width 39 height 26
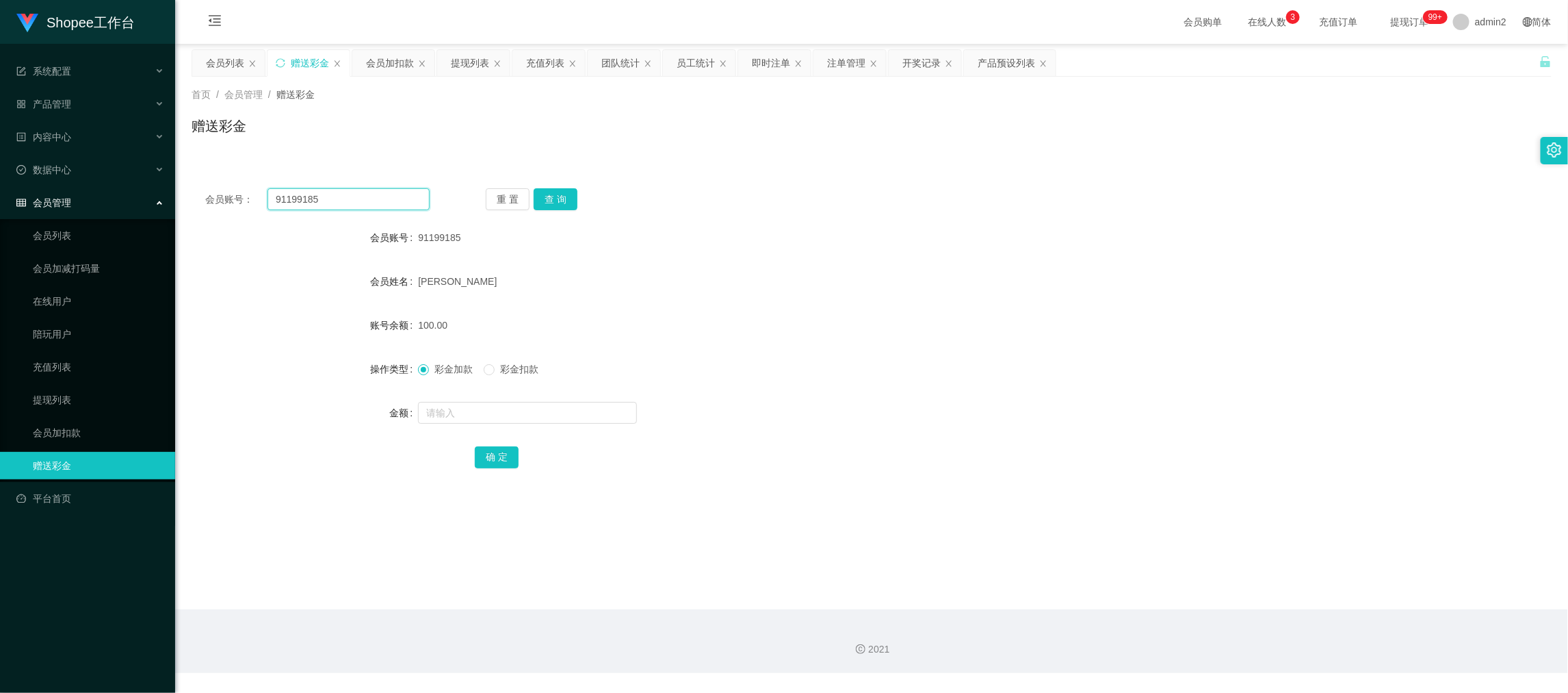
click at [367, 196] on input "91199185" at bounding box center [349, 199] width 162 height 22
drag, startPoint x: 367, startPoint y: 196, endPoint x: 504, endPoint y: 217, distance: 138.6
click at [368, 197] on input "91199185" at bounding box center [349, 199] width 162 height 22
paste input "19433"
type input "91119433"
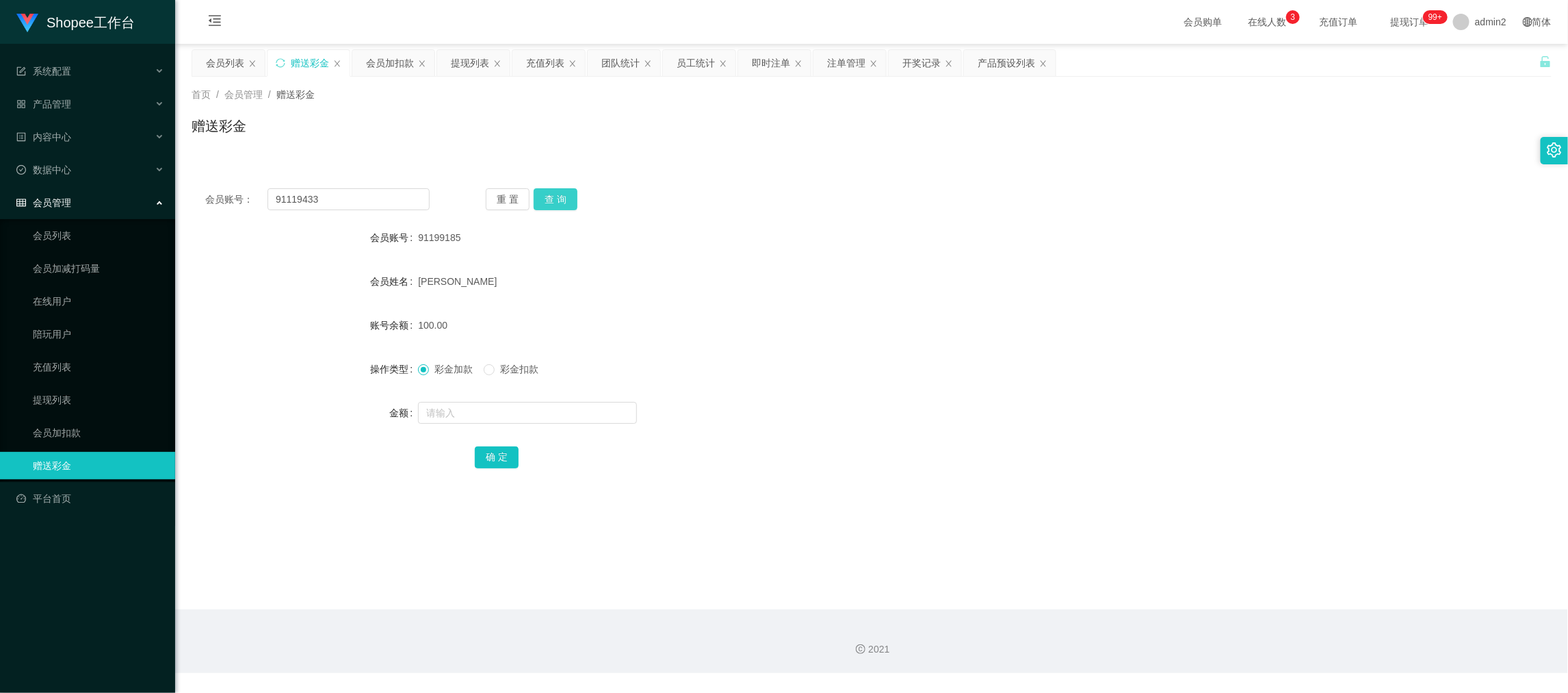
drag, startPoint x: 567, startPoint y: 201, endPoint x: 566, endPoint y: 212, distance: 11.0
click at [567, 200] on button "查 询" at bounding box center [555, 199] width 43 height 22
click at [587, 413] on input "text" at bounding box center [528, 412] width 219 height 22
type input "3200"
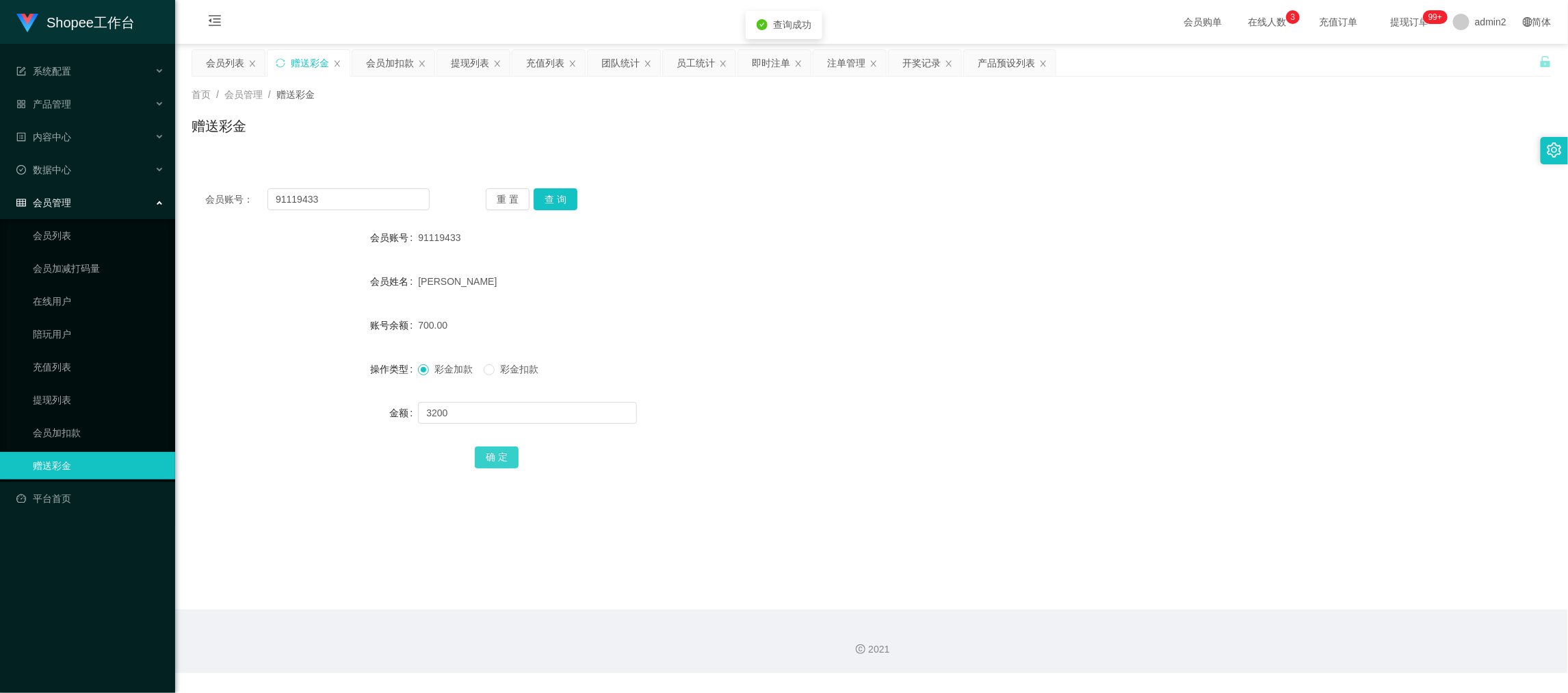
click at [485, 448] on button "确 定" at bounding box center [496, 457] width 43 height 22
click at [848, 389] on form "会员账号 91119433 会员姓名 [PERSON_NAME] 账号余额 3900.00 操作类型 彩金加款 彩金扣款 金额 确 定" at bounding box center [871, 346] width 1360 height 246
click at [1258, 629] on div "2021" at bounding box center [870, 641] width 1392 height 63
click at [354, 195] on input "91119433" at bounding box center [349, 199] width 162 height 22
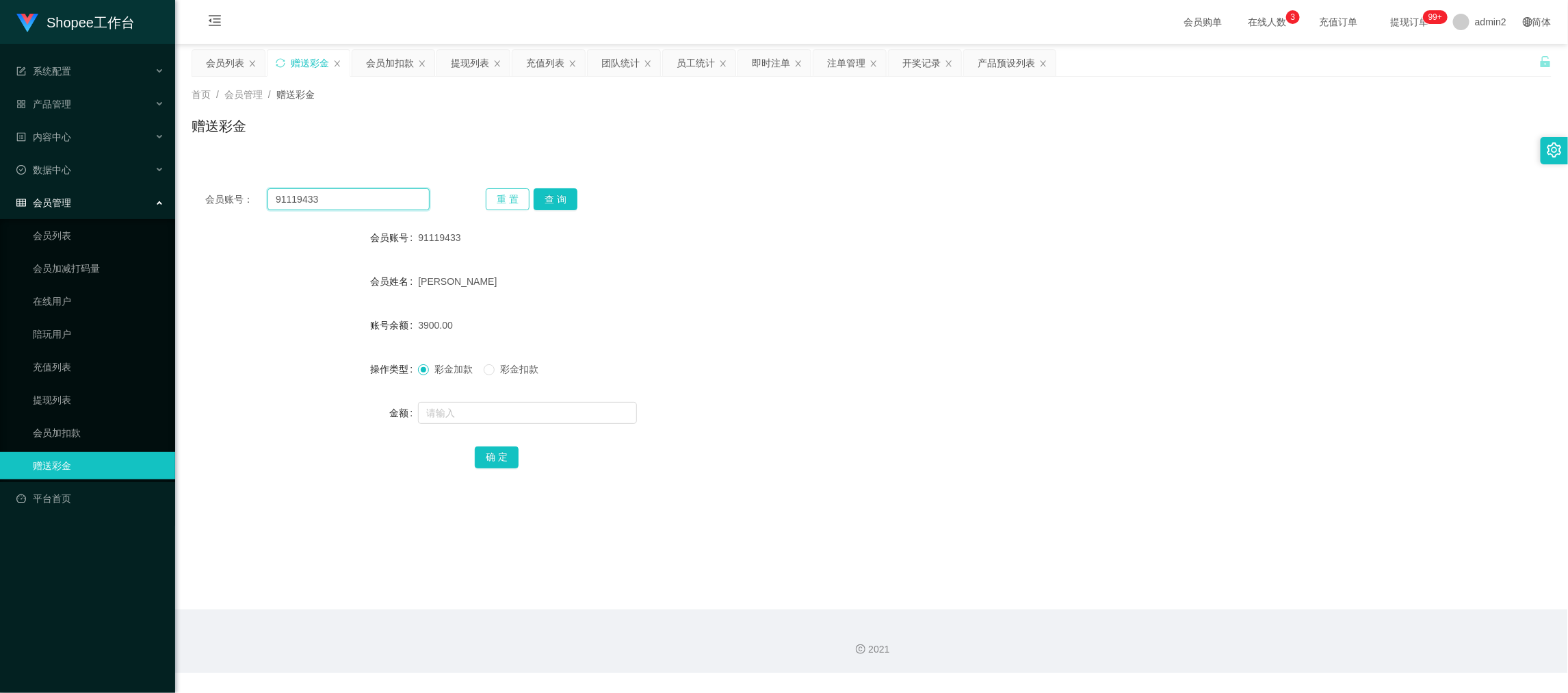
paste input "Sukpeilee9161"
type input "Sukpeilee9161"
click at [536, 195] on button "查 询" at bounding box center [555, 199] width 43 height 22
click at [569, 410] on input "text" at bounding box center [528, 412] width 219 height 22
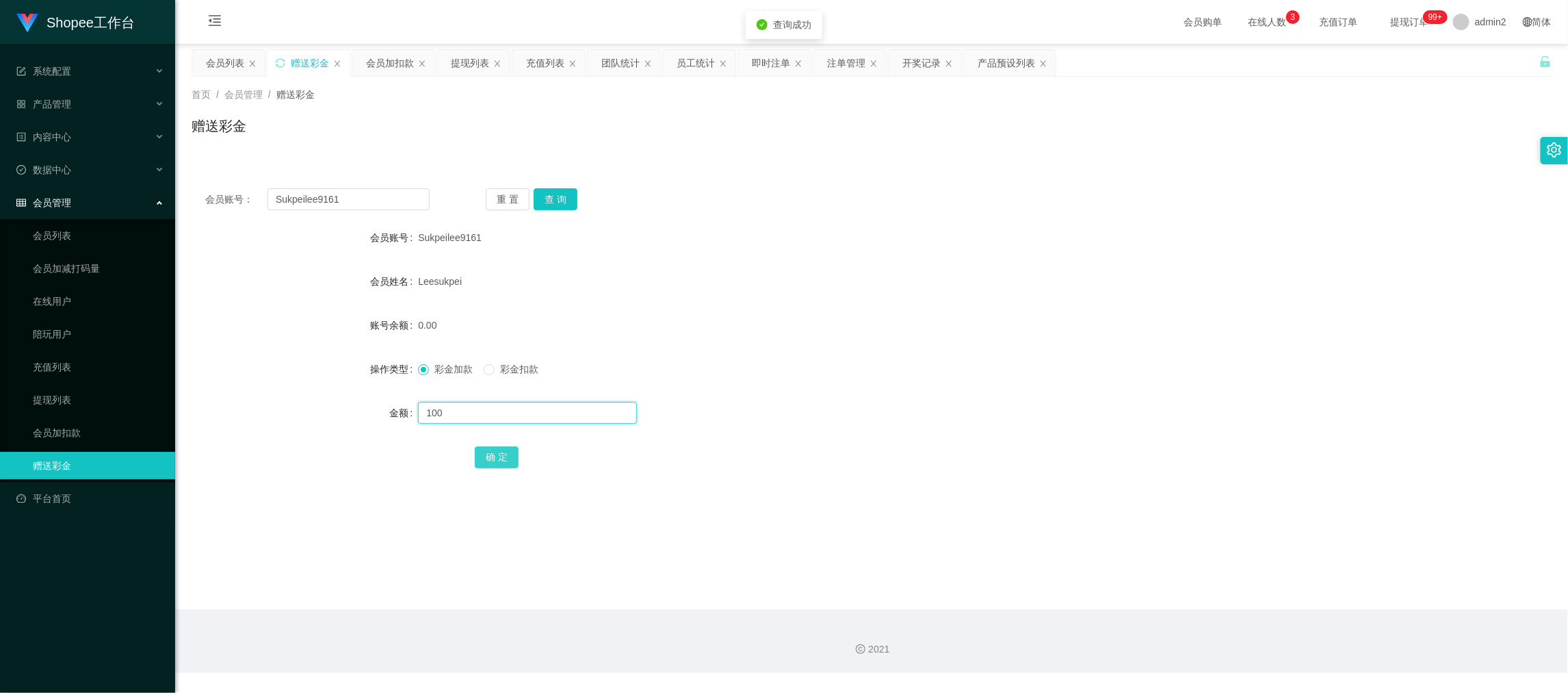
type input "100"
click at [491, 458] on button "确 定" at bounding box center [496, 457] width 43 height 22
click at [812, 382] on div "彩金加款 彩金扣款" at bounding box center [814, 369] width 793 height 28
click at [1252, 618] on div "2021" at bounding box center [870, 641] width 1392 height 63
click at [386, 195] on input "Sukpeilee9161" at bounding box center [349, 199] width 162 height 22
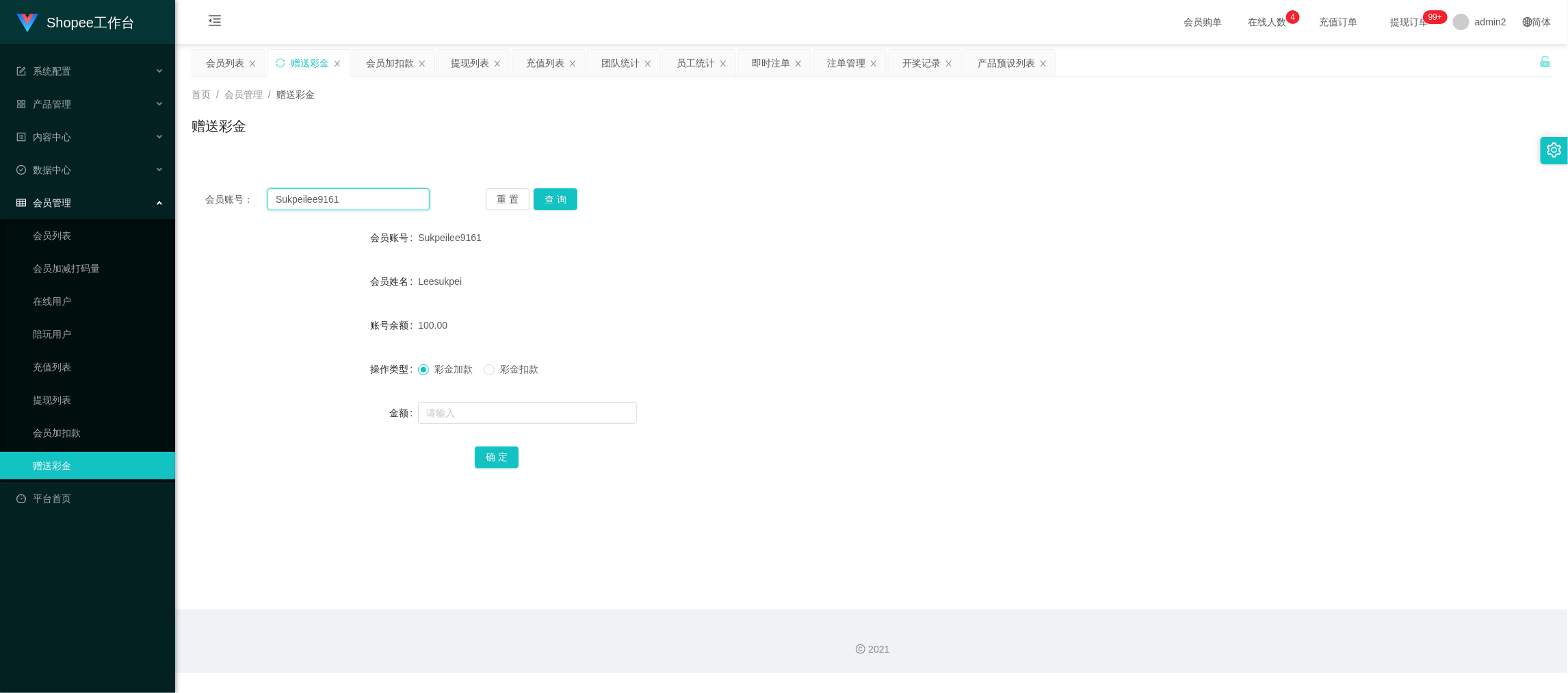
click at [386, 195] on input "Sukpeilee9161" at bounding box center [349, 199] width 162 height 22
paste input "fang3797802"
type input "fang3797802"
click at [561, 191] on button "查 询" at bounding box center [555, 199] width 43 height 22
click at [588, 414] on input "text" at bounding box center [528, 412] width 219 height 22
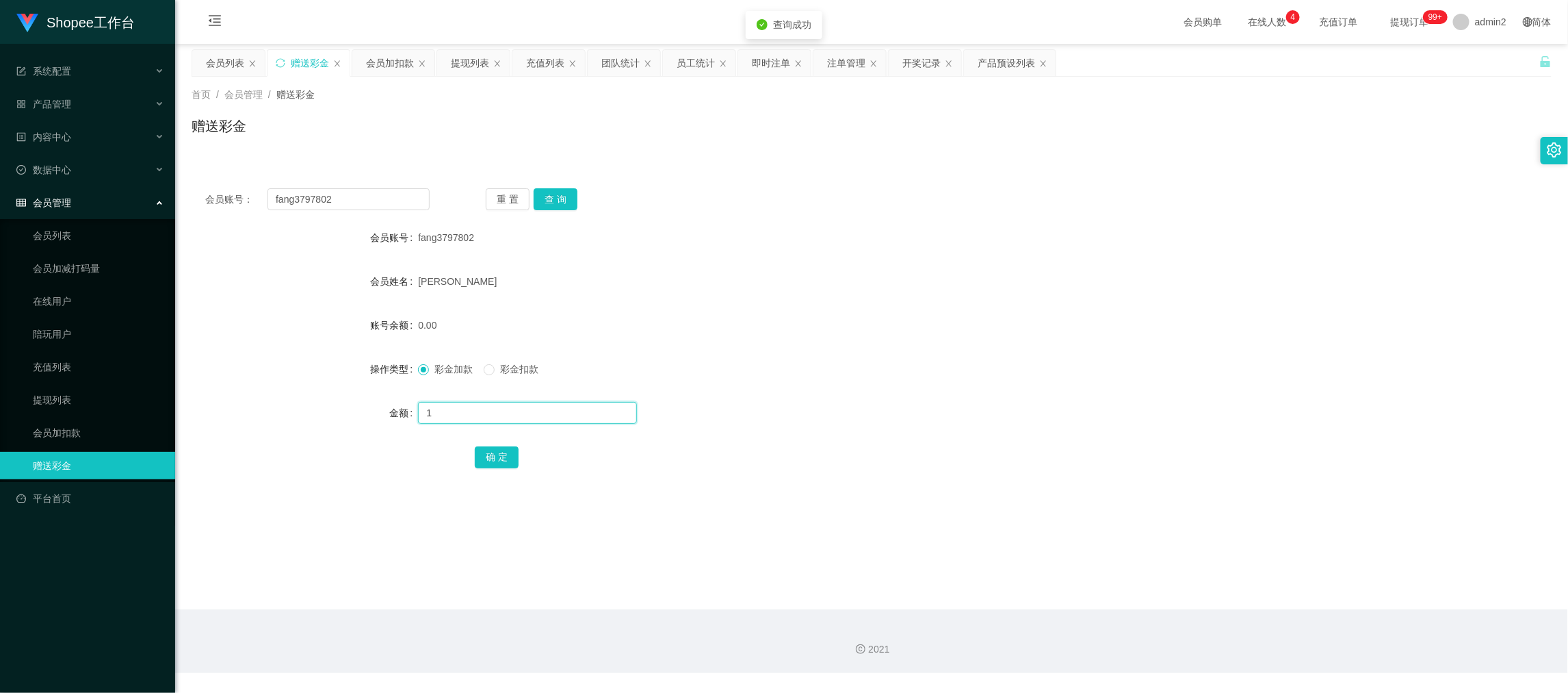
click at [588, 414] on input "1" at bounding box center [528, 412] width 219 height 22
type input "15"
click at [495, 454] on button "确 定" at bounding box center [496, 457] width 43 height 22
click at [908, 364] on div "彩金加款 彩金扣款" at bounding box center [814, 369] width 793 height 28
click at [1225, 620] on div "2021" at bounding box center [870, 641] width 1392 height 63
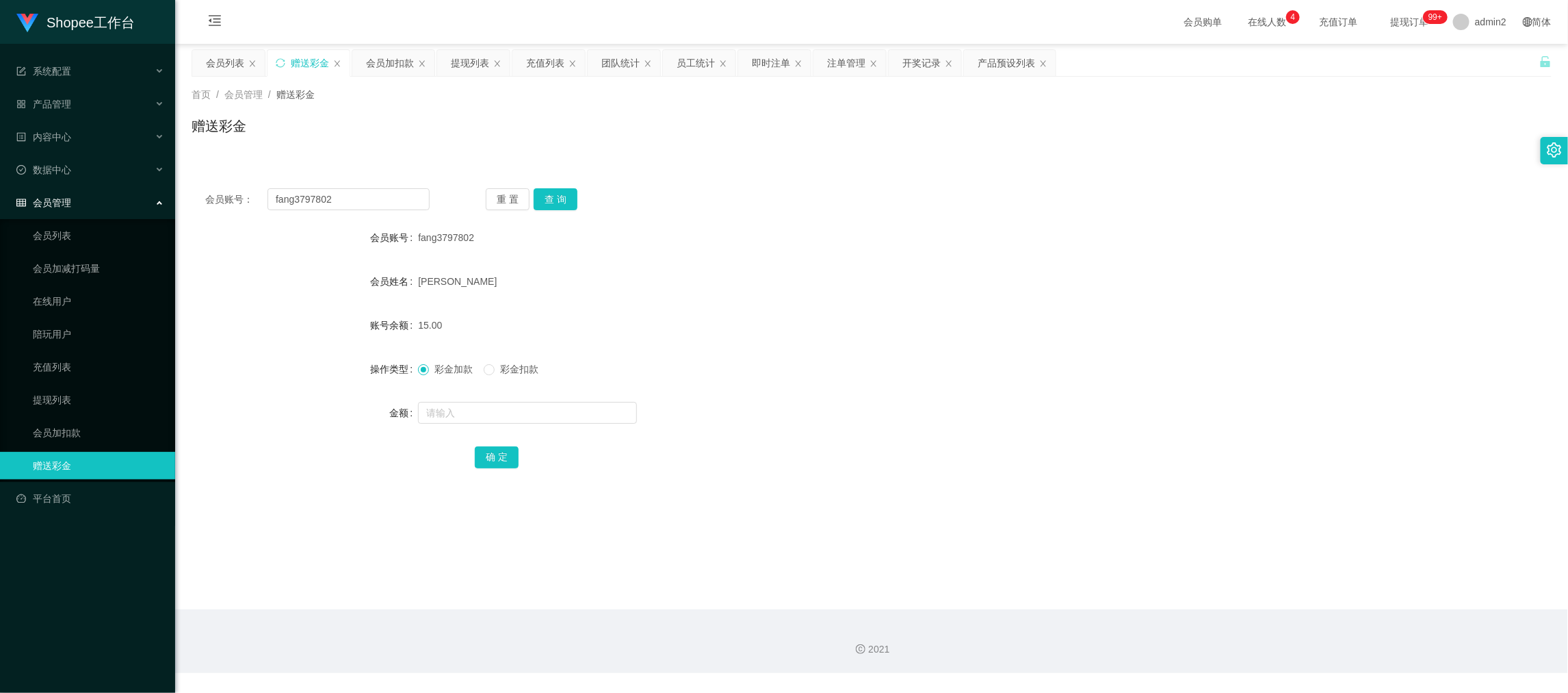
click at [390, 186] on div "会员账号： fang3797802 重 置 查 询 会员账号 fang3797802 会员姓名 fang hua 账号余额 15.00 操作类型 彩金加款 彩…" at bounding box center [871, 338] width 1360 height 326
click at [390, 200] on input "fang3797802" at bounding box center [349, 199] width 162 height 22
click at [390, 199] on input "fang3797802" at bounding box center [349, 199] width 162 height 22
paste input "Sukpeilee9161"
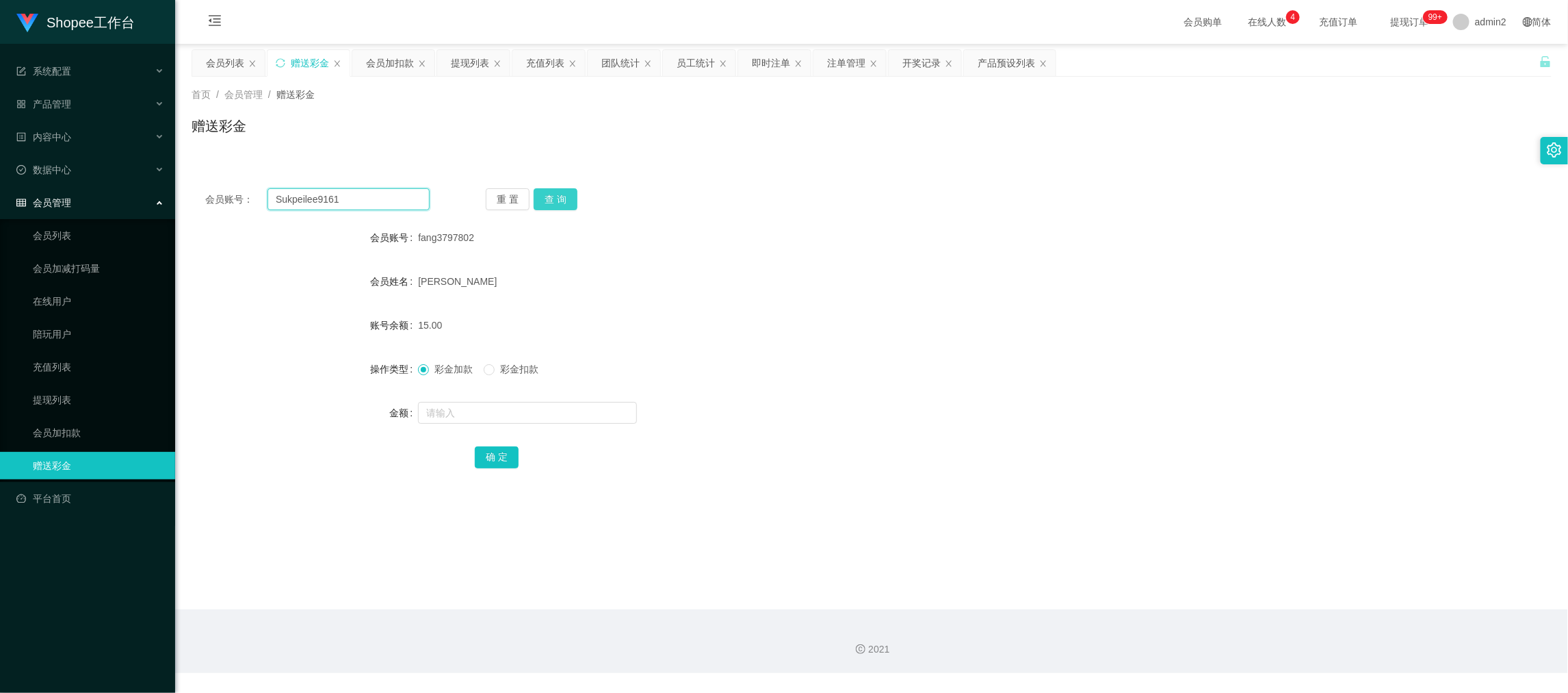
type input "Sukpeilee9161"
click at [554, 199] on button "查 询" at bounding box center [555, 199] width 43 height 22
click at [554, 421] on input "text" at bounding box center [528, 412] width 219 height 22
type input "15"
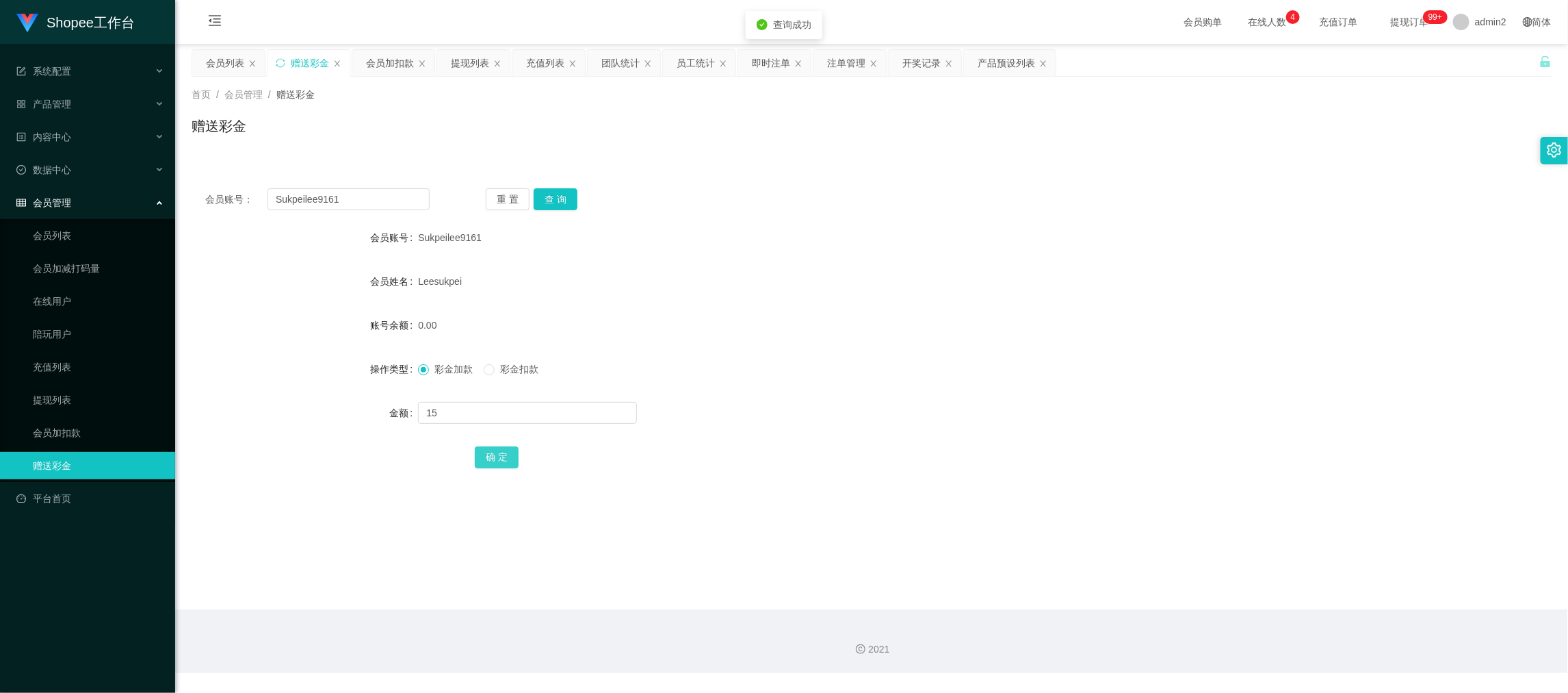
click at [491, 453] on button "确 定" at bounding box center [496, 457] width 43 height 22
click at [919, 346] on form "会员账号 Sukpeilee9161 会员姓名 [PERSON_NAME] 账号余额 15.00 操作类型 彩金加款 彩金扣款 金额 确 定" at bounding box center [871, 346] width 1360 height 246
drag, startPoint x: 1277, startPoint y: 638, endPoint x: 986, endPoint y: 484, distance: 329.2
click at [1277, 635] on div "2021" at bounding box center [870, 641] width 1392 height 63
click at [394, 203] on input "Sukpeilee9161" at bounding box center [349, 199] width 162 height 22
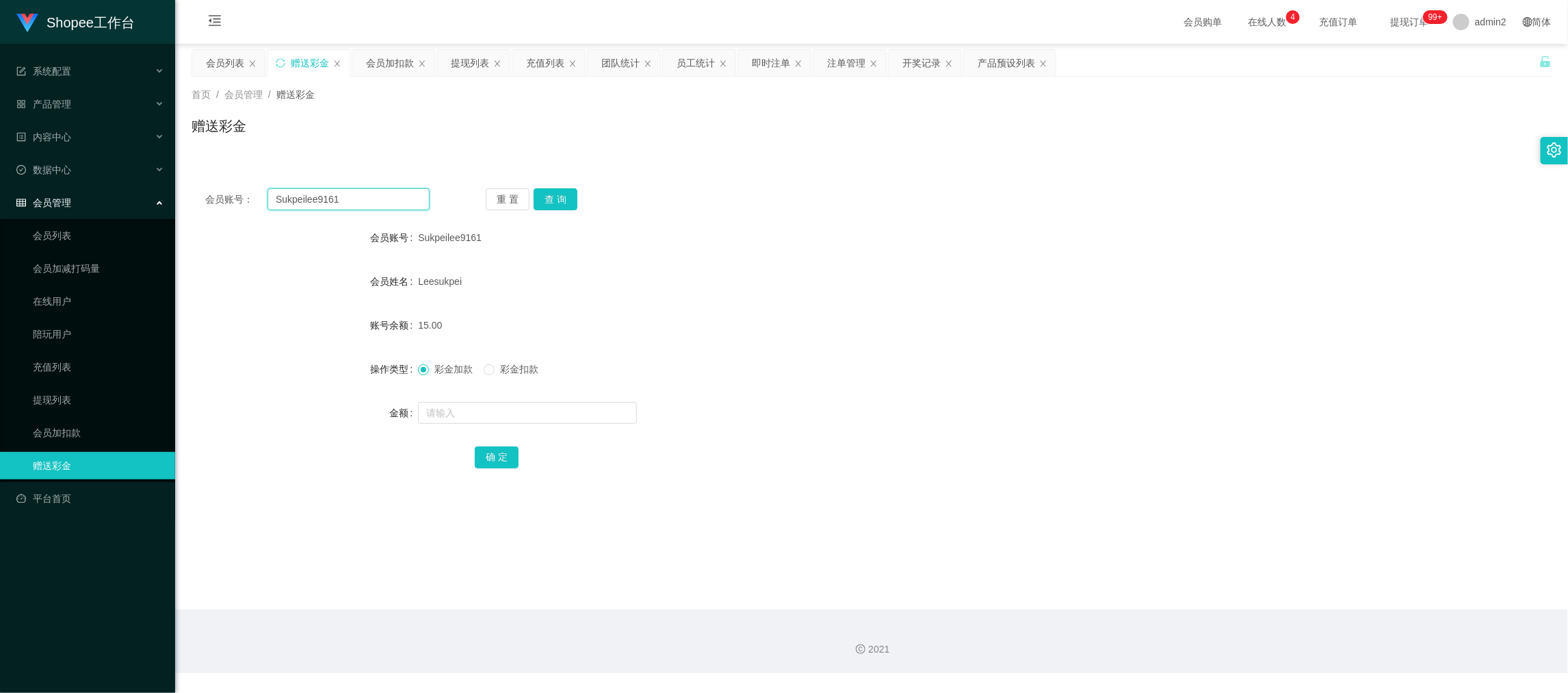
click at [394, 203] on input "Sukpeilee9161" at bounding box center [349, 199] width 162 height 22
paste input "91196653"
type input "91196653"
drag, startPoint x: 557, startPoint y: 195, endPoint x: 558, endPoint y: 220, distance: 25.0
click at [557, 195] on button "查 询" at bounding box center [555, 199] width 43 height 22
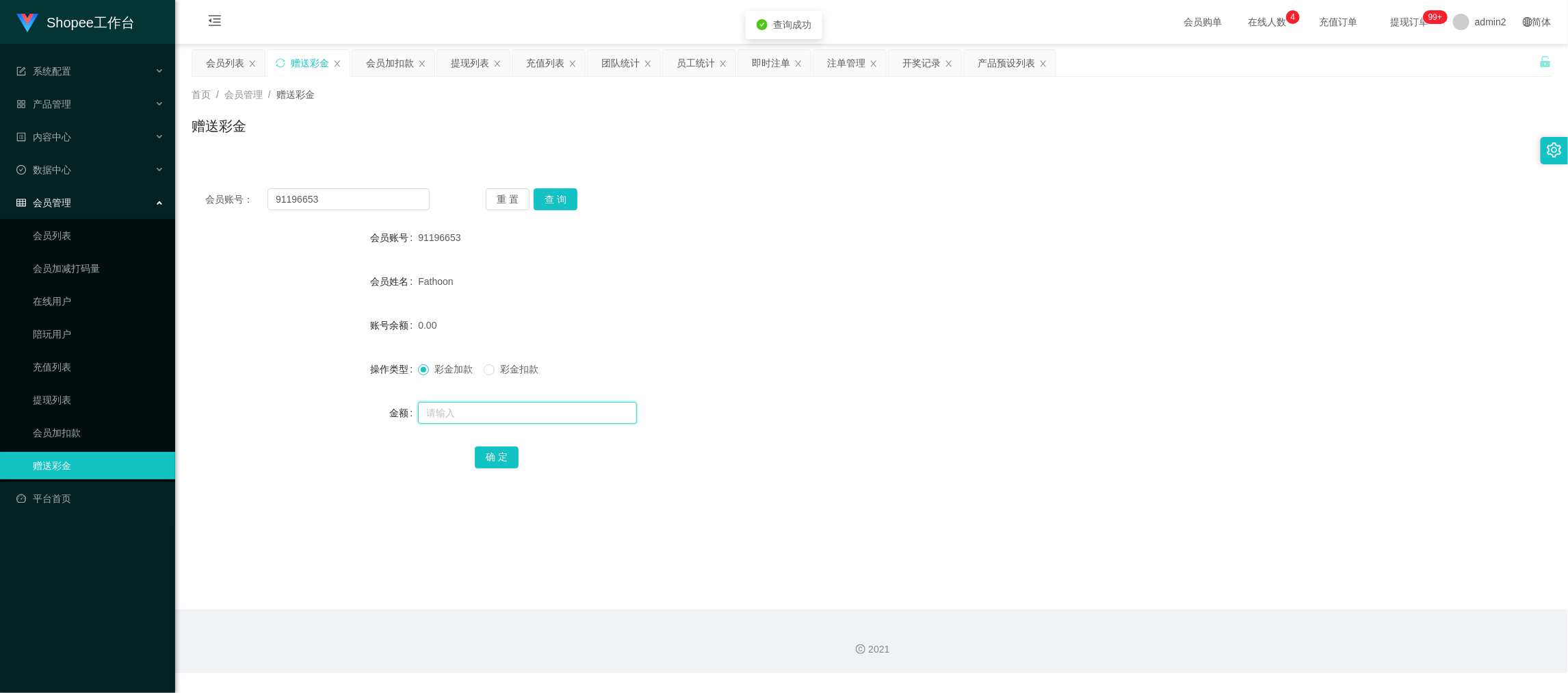
click at [586, 407] on input "text" at bounding box center [528, 412] width 219 height 22
type input "15"
click at [499, 451] on button "确 定" at bounding box center [496, 457] width 43 height 22
click at [983, 348] on form "会员账号 91196653 会员姓名 Fathoon 账号余额 0.00 操作类型 彩金加款 彩金扣款 金额 确 定" at bounding box center [871, 346] width 1360 height 246
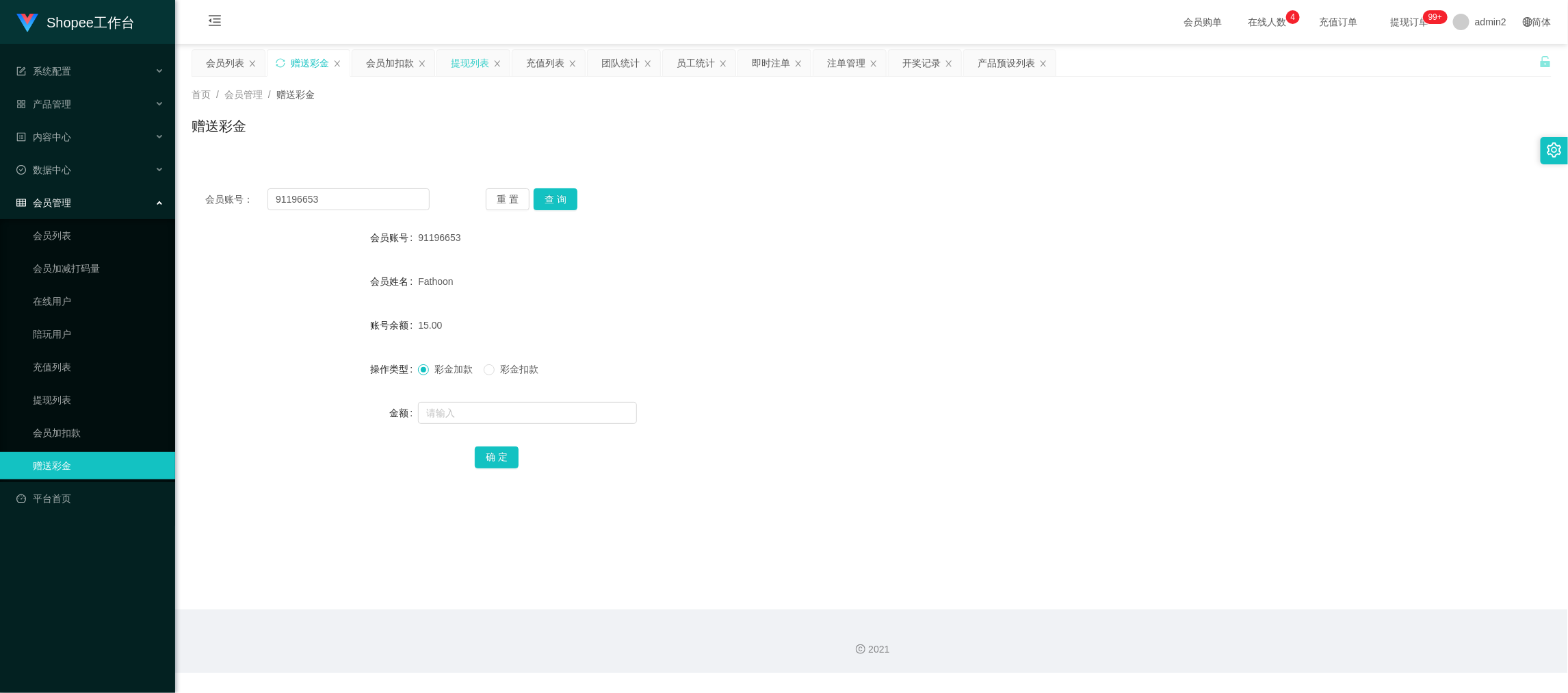
click at [470, 60] on div "提现列表" at bounding box center [469, 63] width 39 height 26
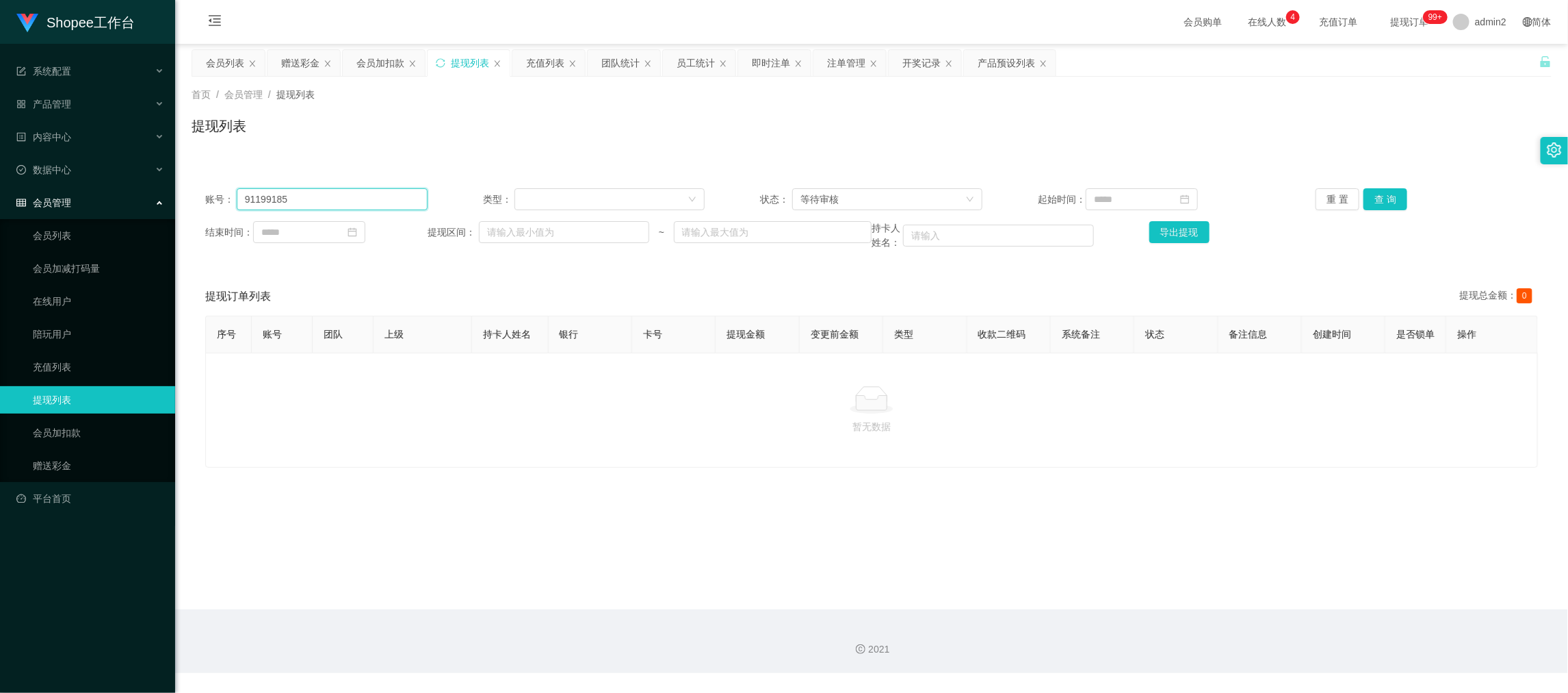
click at [357, 201] on input "91199185" at bounding box center [332, 199] width 191 height 22
click at [326, 238] on input at bounding box center [309, 232] width 113 height 22
click at [346, 435] on link "今天" at bounding box center [348, 439] width 19 height 26
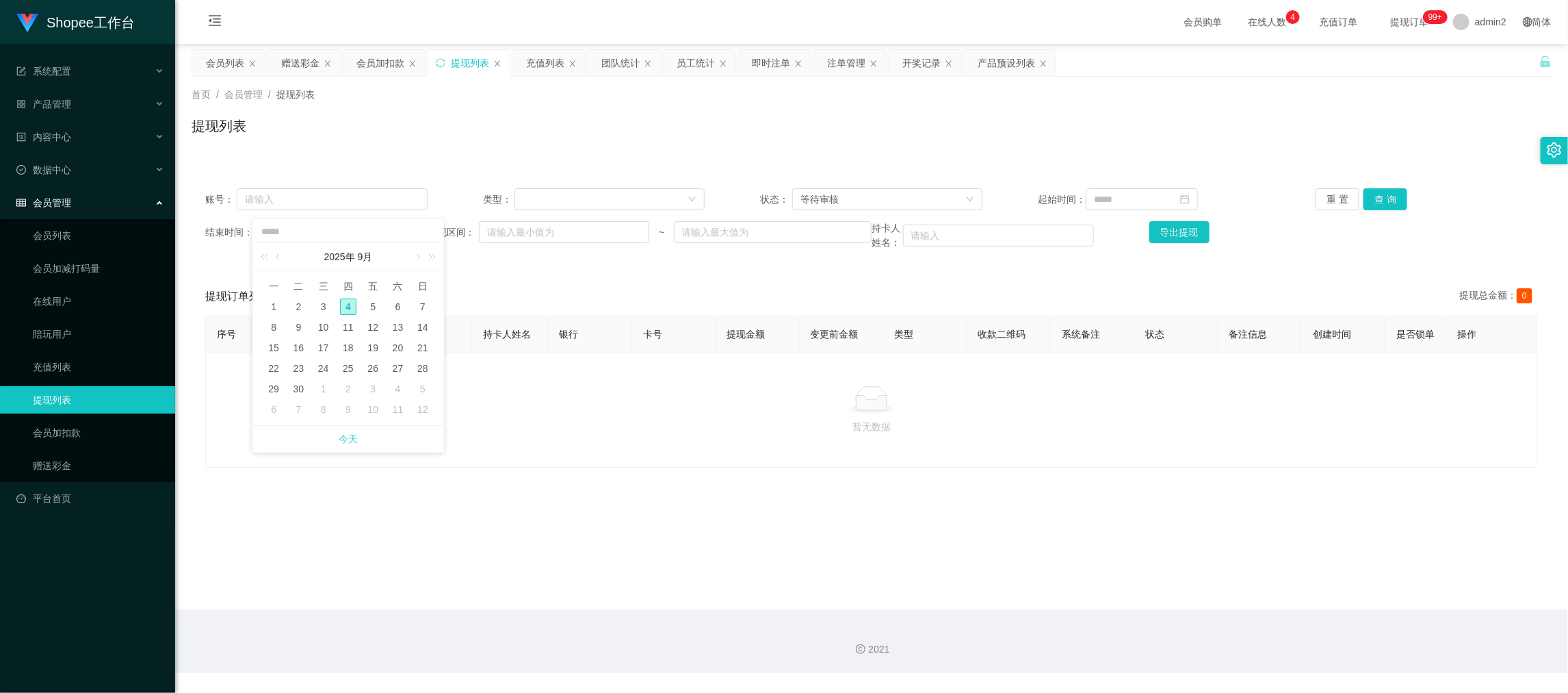
type input "**********"
click at [1130, 199] on input at bounding box center [1142, 199] width 113 height 22
drag, startPoint x: 1173, startPoint y: 406, endPoint x: 1164, endPoint y: 405, distance: 9.1
click at [1173, 406] on link "今天" at bounding box center [1174, 405] width 19 height 26
type input "**********"
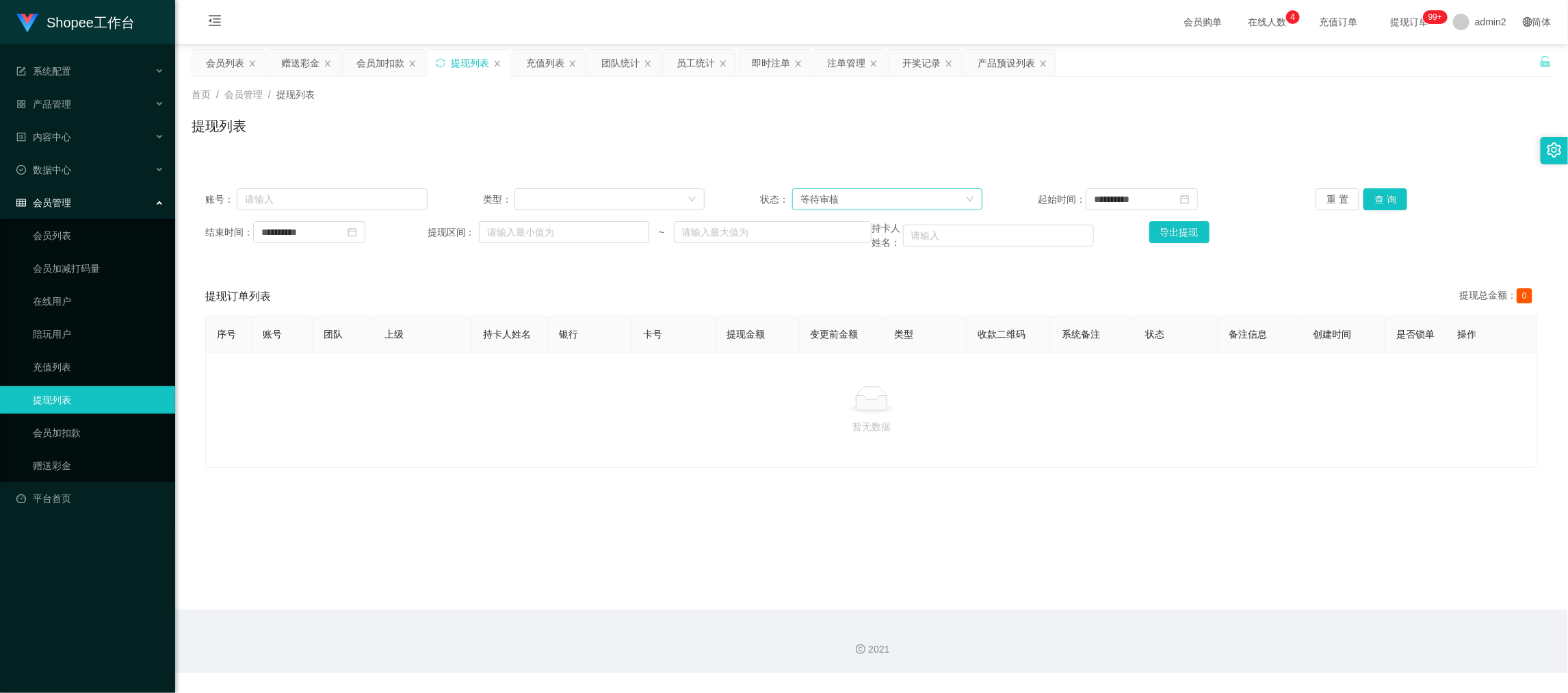
click at [891, 196] on div "等待审核" at bounding box center [882, 199] width 165 height 21
click at [828, 239] on li "审核成功" at bounding box center [881, 248] width 189 height 22
click at [1386, 191] on button "查 询" at bounding box center [1385, 199] width 43 height 22
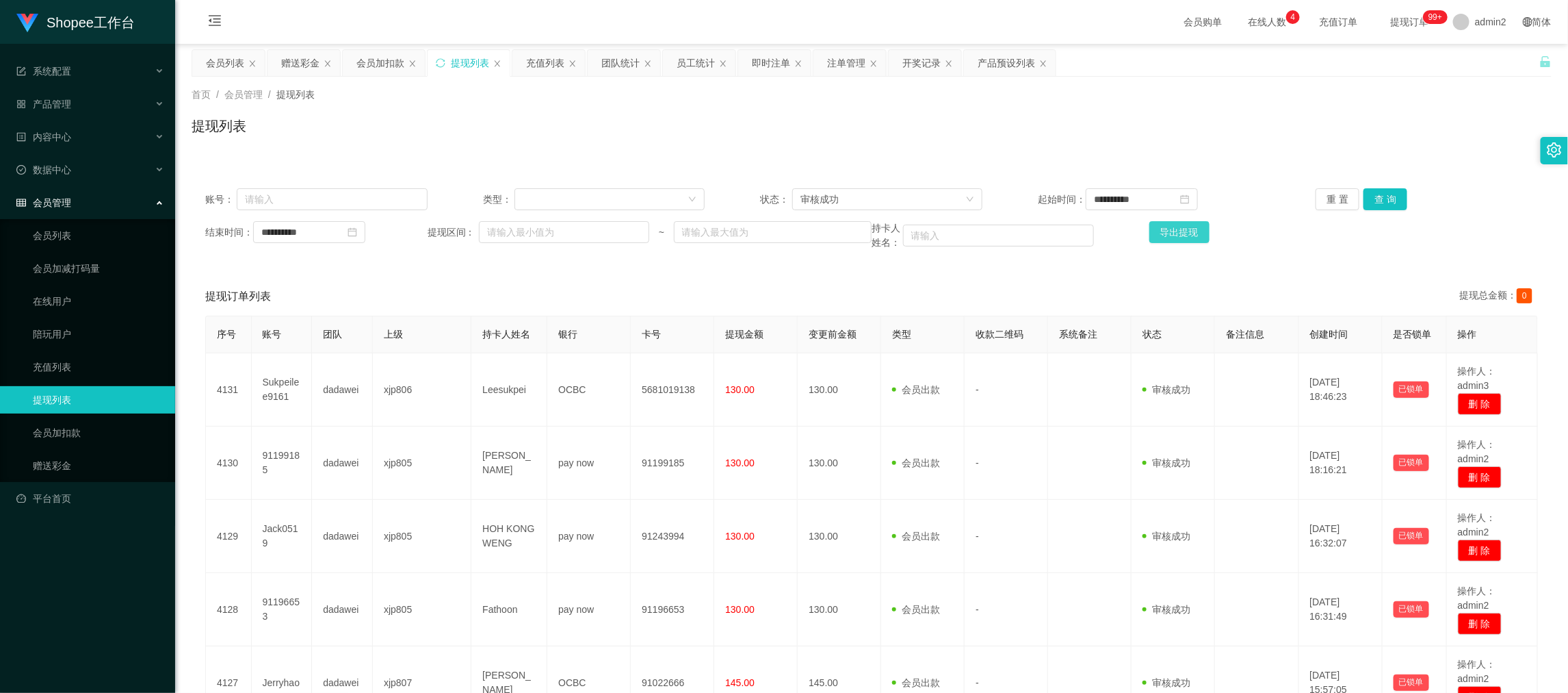
click at [1169, 232] on button "导出提现" at bounding box center [1179, 232] width 60 height 22
click at [625, 61] on div "团队统计" at bounding box center [620, 63] width 39 height 26
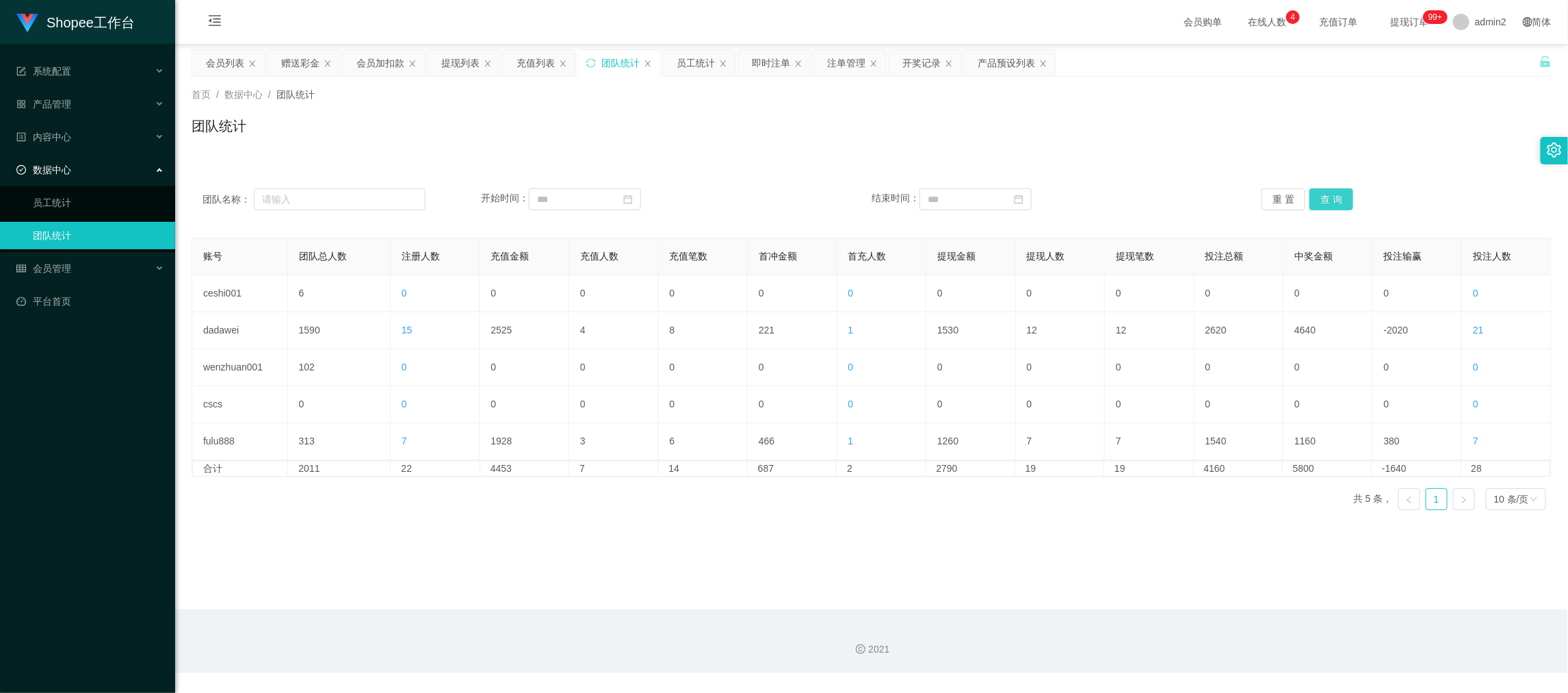
click at [1321, 197] on button "查 询" at bounding box center [1331, 199] width 43 height 22
click at [1321, 195] on button "查 询" at bounding box center [1331, 199] width 43 height 22
click at [941, 534] on main "关闭左侧 关闭右侧 关闭其它 刷新页面 会员列表 赠送彩金 会员加扣款 提现列表 充值列表 团队统计 员工统计 即时注单 注单管理 开奖记录 产品预设列表 首…" at bounding box center [870, 326] width 1392 height 565
click at [1316, 199] on button "查 询" at bounding box center [1331, 199] width 43 height 22
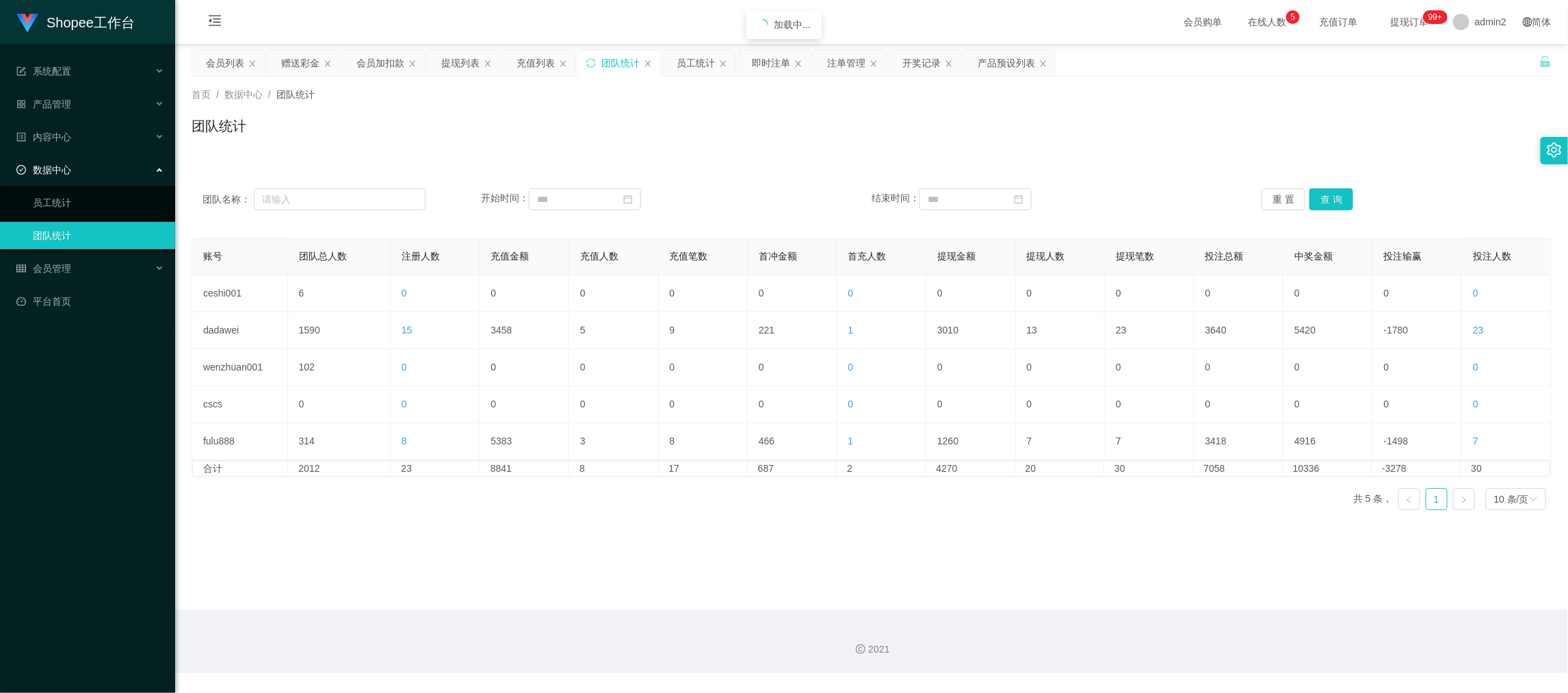
click at [1018, 482] on div "账号 团队总人数 注册人数 充值金额 充值人数 充值笔数 首冲金额 首充人数 提现金额 提现人数 提现笔数 投注总额 中奖金额 投注输赢 投注人数 ceshi…" at bounding box center [871, 379] width 1360 height 284
click at [305, 56] on div "赠送彩金" at bounding box center [300, 63] width 39 height 26
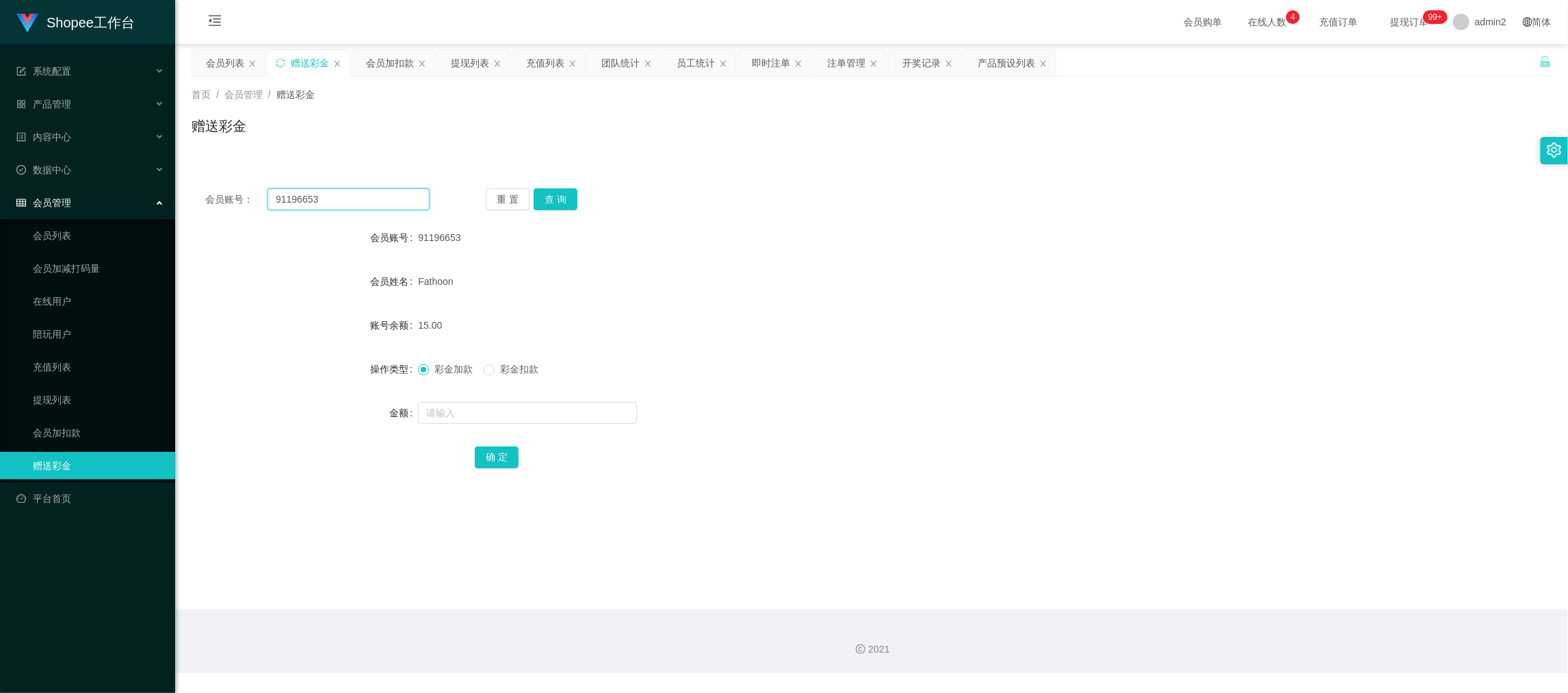
click at [355, 202] on input "91196653" at bounding box center [349, 199] width 162 height 22
drag, startPoint x: 355, startPoint y: 202, endPoint x: 502, endPoint y: 207, distance: 147.1
click at [356, 203] on input "91196653" at bounding box center [349, 199] width 162 height 22
paste input "Tengkey1990"
type input "Tengkey1990"
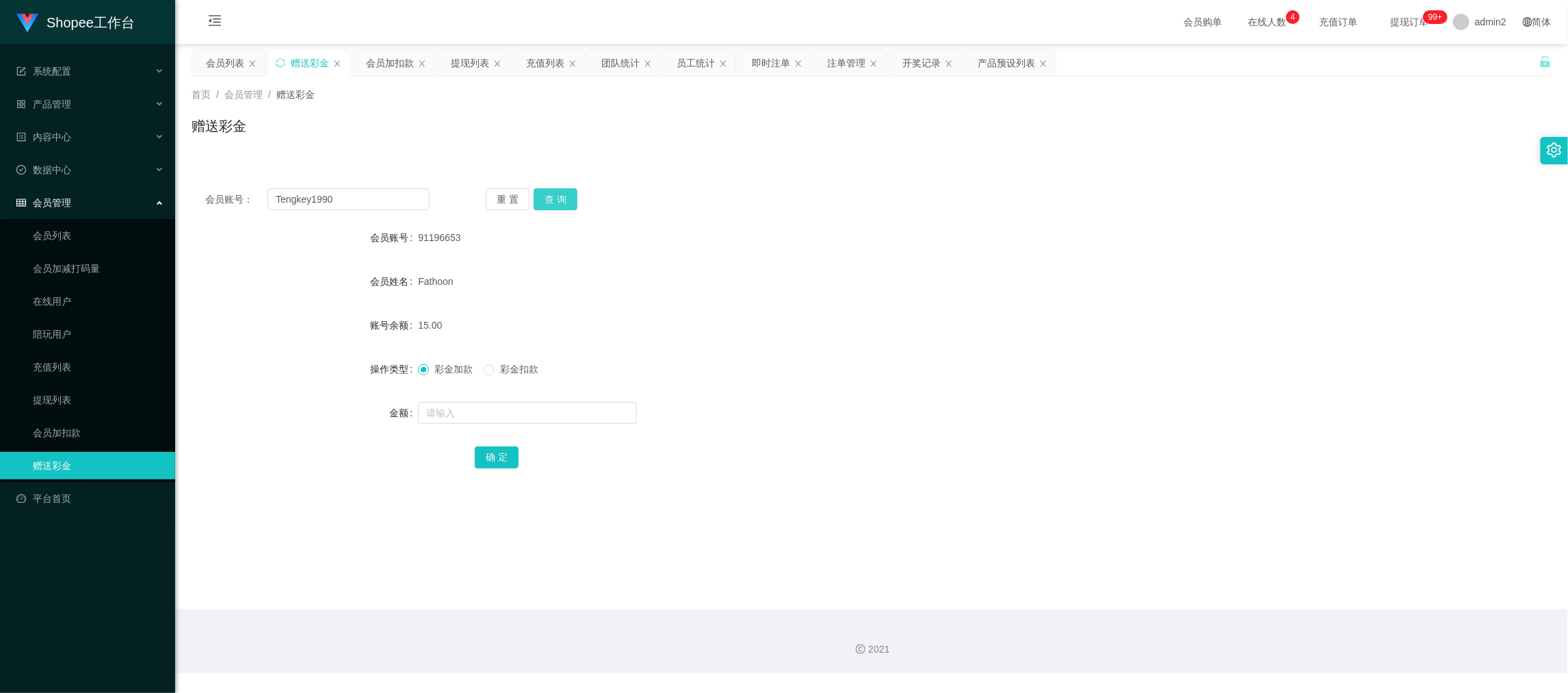
click at [547, 196] on button "查 询" at bounding box center [555, 199] width 43 height 22
click at [570, 412] on input "text" at bounding box center [528, 412] width 219 height 22
type input "15"
click at [499, 451] on button "确 定" at bounding box center [496, 457] width 43 height 22
click at [826, 368] on div "彩金加款 彩金扣款" at bounding box center [814, 369] width 793 height 28
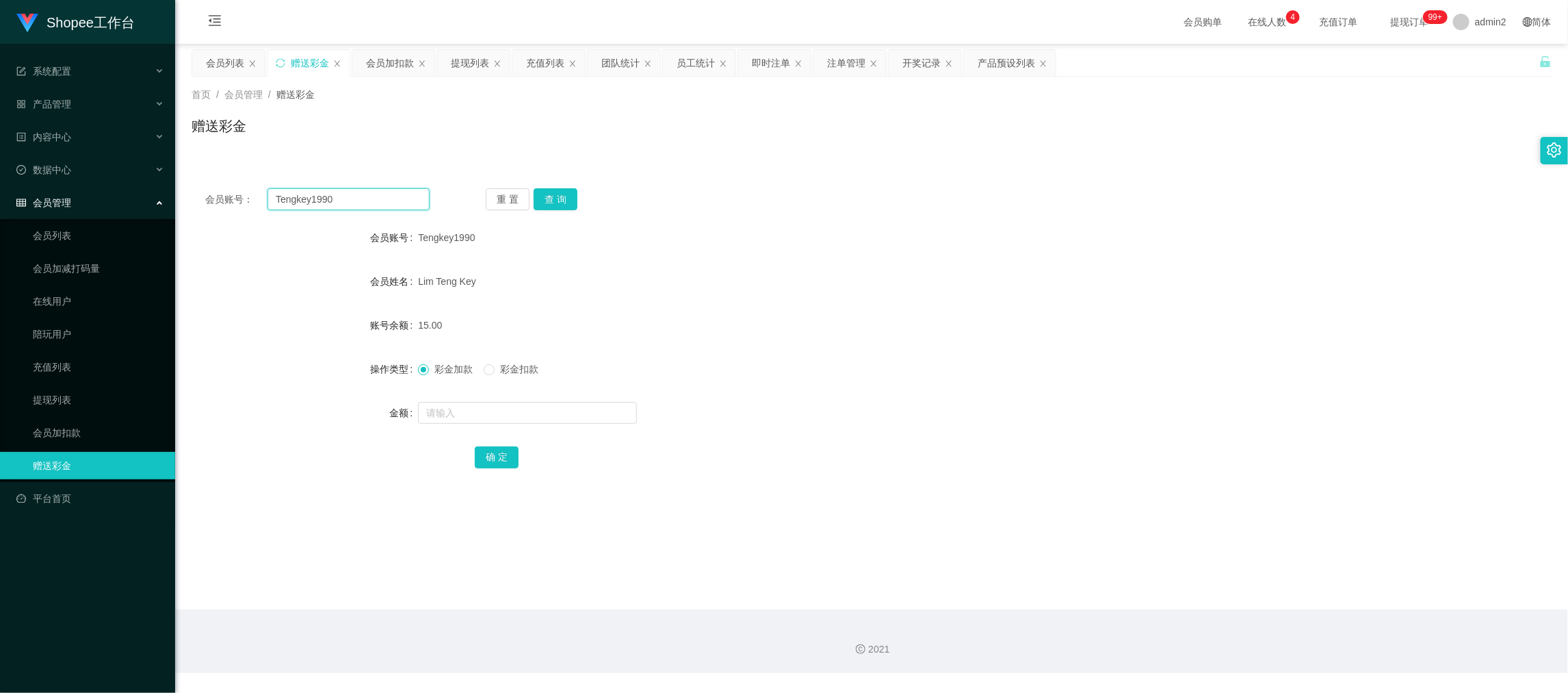
click at [329, 188] on input "Tengkey1990" at bounding box center [349, 199] width 162 height 22
paste input "feng567894"
type input "feng567894"
click at [545, 199] on button "查 询" at bounding box center [555, 199] width 43 height 22
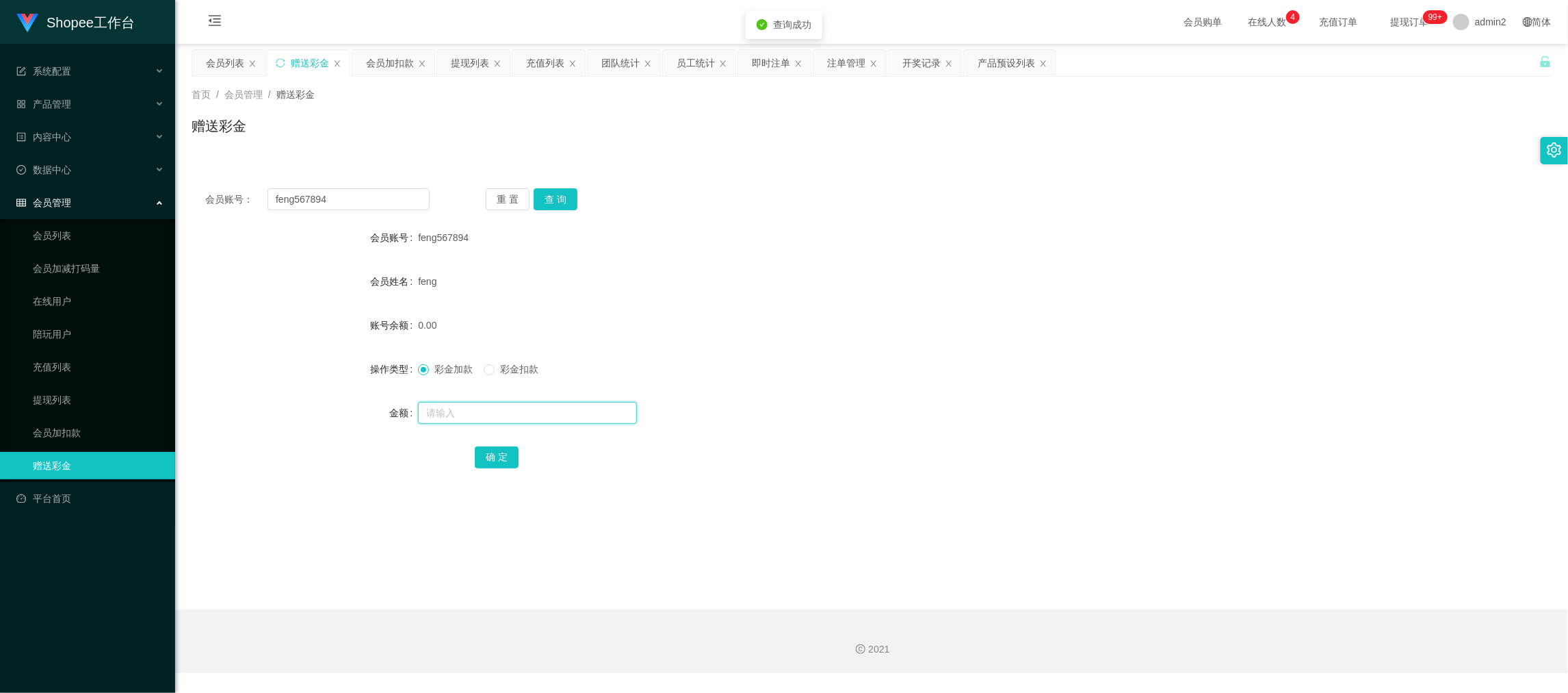
click at [598, 415] on input "text" at bounding box center [528, 412] width 219 height 22
type input "15"
click at [496, 462] on button "确 定" at bounding box center [496, 457] width 43 height 22
click at [889, 367] on div "彩金加款 彩金扣款" at bounding box center [814, 369] width 793 height 28
